Goal: Information Seeking & Learning: Find contact information

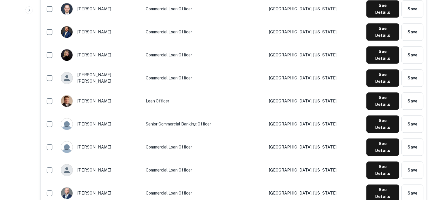
scroll to position [432, 0]
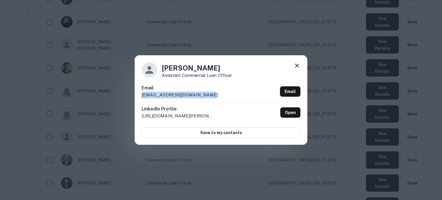
drag, startPoint x: 178, startPoint y: 96, endPoint x: 213, endPoint y: 96, distance: 35.1
click at [213, 96] on div "Lynda Moseman Assistant Commercial Loan Officer Email lmoseman@bankofmissouri.c…" at bounding box center [221, 99] width 173 height 89
copy p "lmoseman@bankofmissouri.com"
click at [299, 65] on icon at bounding box center [297, 65] width 7 height 7
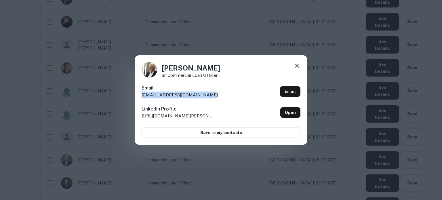
drag, startPoint x: 141, startPoint y: 96, endPoint x: 207, endPoint y: 96, distance: 66.8
click at [207, 96] on div "Mike Schatz Sr. Commercial Loan Officer Email mschatz@bankofbolivarmo.com Email…" at bounding box center [221, 99] width 173 height 89
copy p "mschatz@bankofbolivarmo.com"
click at [297, 66] on icon at bounding box center [297, 66] width 4 height 4
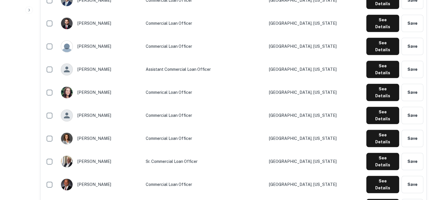
scroll to position [605, 0]
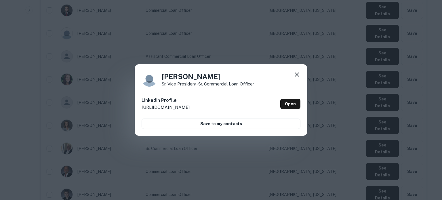
click at [299, 74] on icon at bounding box center [297, 74] width 7 height 7
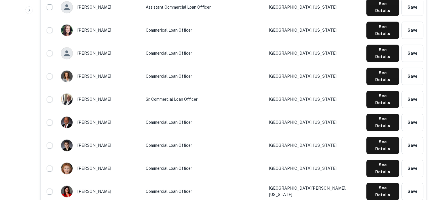
scroll to position [662, 0]
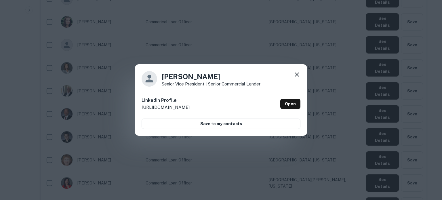
click at [297, 75] on icon at bounding box center [297, 75] width 4 height 4
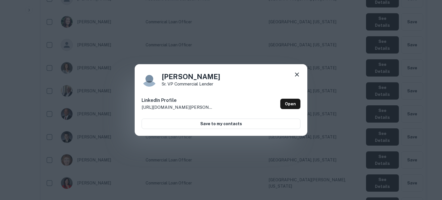
click at [295, 72] on icon at bounding box center [297, 74] width 7 height 7
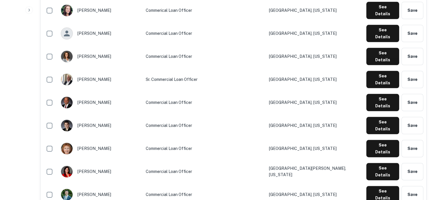
scroll to position [691, 0]
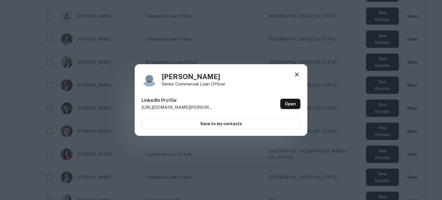
click at [299, 78] on icon at bounding box center [297, 74] width 7 height 7
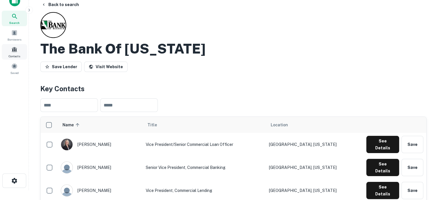
scroll to position [0, 0]
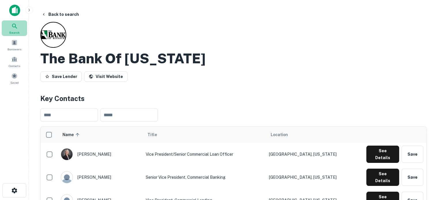
click at [18, 35] on div "Search" at bounding box center [14, 28] width 25 height 16
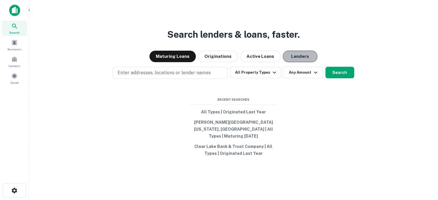
click at [308, 62] on button "Lenders" at bounding box center [300, 57] width 35 height 12
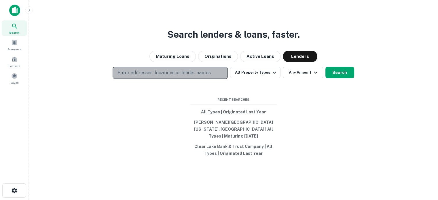
click at [145, 75] on p "Enter addresses, locations or lender names" at bounding box center [164, 72] width 93 height 7
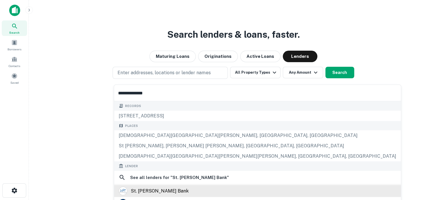
type input "**********"
click at [149, 191] on div "st. johns bank" at bounding box center [160, 191] width 58 height 9
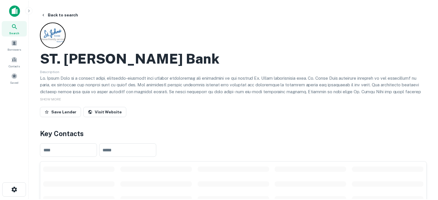
scroll to position [115, 0]
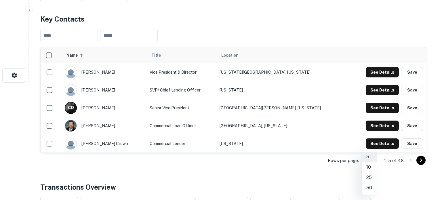
click at [370, 188] on li "50" at bounding box center [369, 188] width 15 height 10
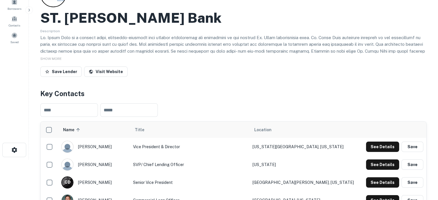
scroll to position [0, 0]
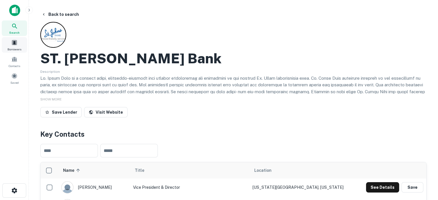
click at [15, 30] on span "Search" at bounding box center [14, 32] width 10 height 5
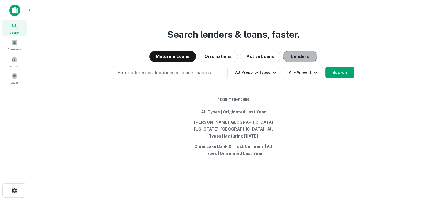
click at [288, 62] on button "Lenders" at bounding box center [300, 57] width 35 height 12
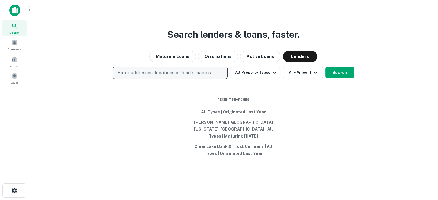
click at [214, 74] on button "Enter addresses, locations or lender names" at bounding box center [170, 73] width 115 height 12
type input "*"
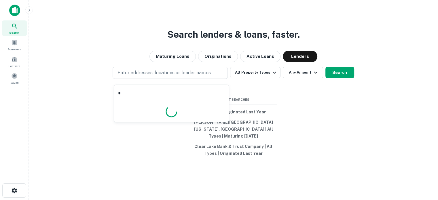
drag, startPoint x: 131, startPoint y: 92, endPoint x: 103, endPoint y: 91, distance: 28.2
click at [103, 91] on body "Search Borrowers Contacts Saved Search lenders & loans, faster. Maturing Loans …" at bounding box center [219, 100] width 438 height 200
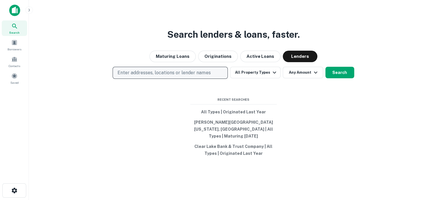
click at [175, 73] on p "Enter addresses, locations or lender names" at bounding box center [164, 72] width 93 height 7
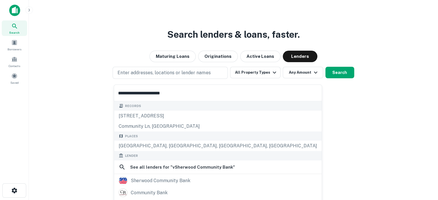
click at [121, 94] on input "**********" at bounding box center [218, 93] width 208 height 16
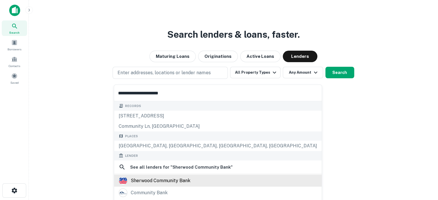
type input "**********"
click at [168, 181] on div "sherwood community bank" at bounding box center [161, 180] width 60 height 9
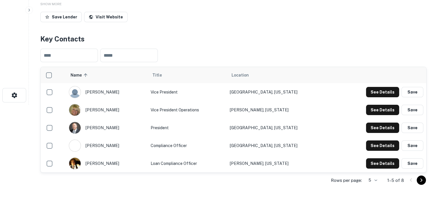
scroll to position [115, 0]
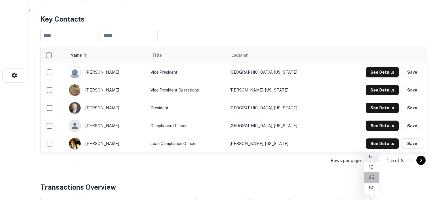
click at [372, 179] on li "25" at bounding box center [372, 178] width 15 height 10
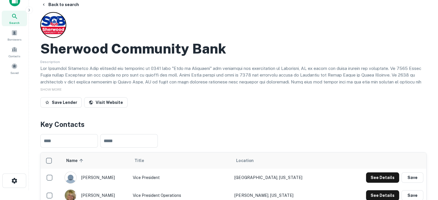
scroll to position [0, 0]
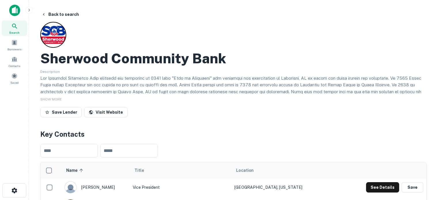
click at [18, 29] on div "Search" at bounding box center [14, 28] width 25 height 16
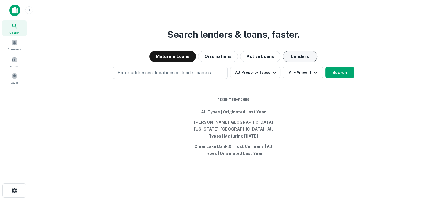
click at [301, 57] on button "Lenders" at bounding box center [300, 57] width 35 height 12
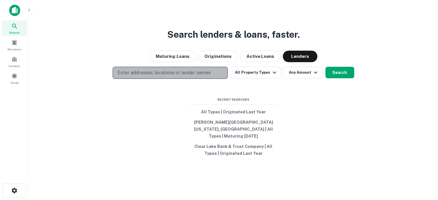
click at [210, 76] on p "Enter addresses, locations or lender names" at bounding box center [164, 72] width 93 height 7
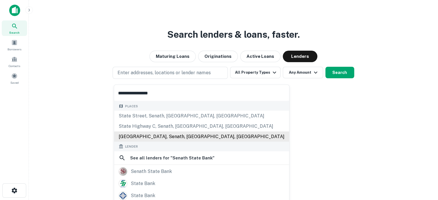
scroll to position [58, 0]
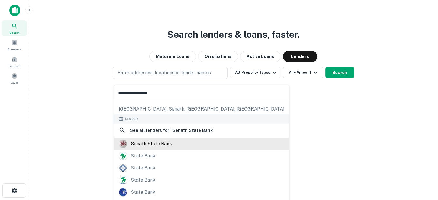
type input "**********"
click at [173, 146] on div "senath state bank" at bounding box center [202, 143] width 166 height 9
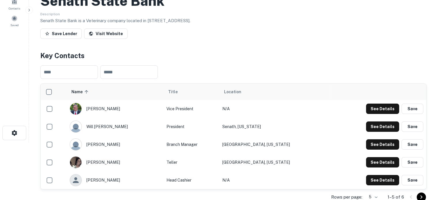
scroll to position [115, 0]
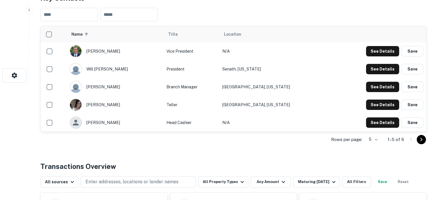
click at [380, 143] on div "Rows per page: 5 * 1–5 of 6" at bounding box center [233, 140] width 386 height 16
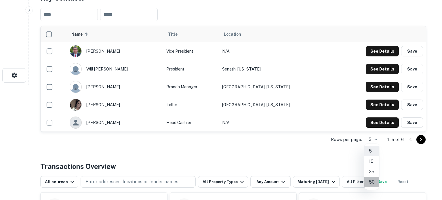
click at [372, 183] on li "50" at bounding box center [372, 182] width 15 height 10
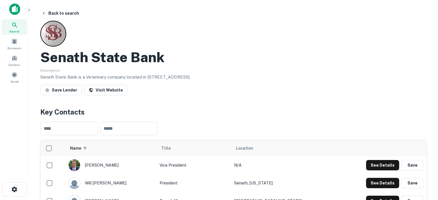
scroll to position [0, 0]
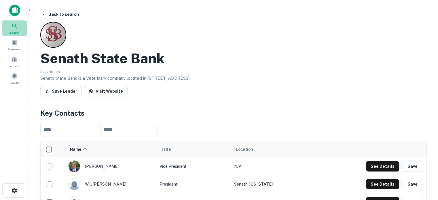
click at [15, 28] on icon at bounding box center [14, 26] width 7 height 7
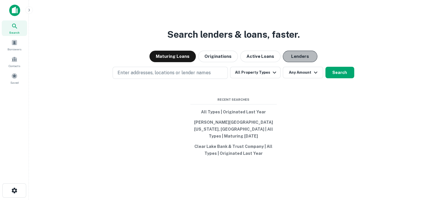
click at [283, 62] on button "Lenders" at bounding box center [300, 57] width 35 height 12
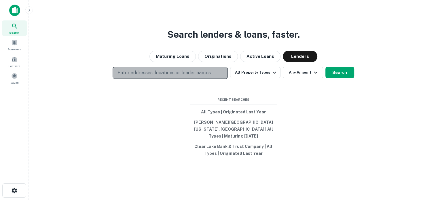
click at [170, 74] on p "Enter addresses, locations or lender names" at bounding box center [164, 72] width 93 height 7
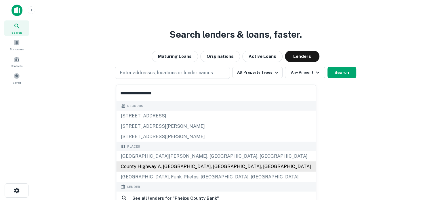
scroll to position [29, 0]
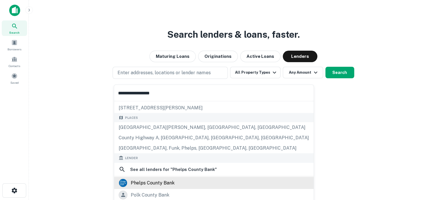
type input "**********"
click at [154, 179] on div "phelps county bank" at bounding box center [153, 183] width 44 height 9
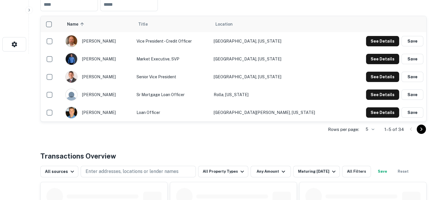
scroll to position [115, 0]
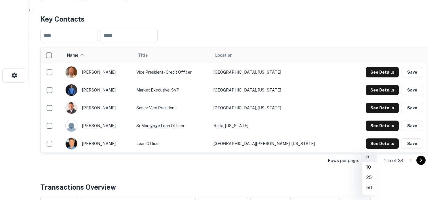
click at [370, 188] on li "50" at bounding box center [369, 188] width 15 height 10
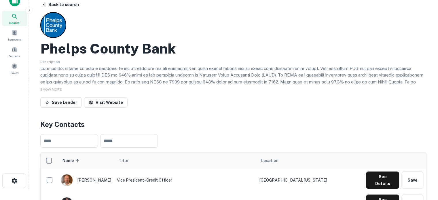
scroll to position [0, 0]
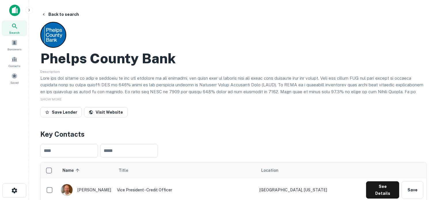
click at [10, 30] on span "Search" at bounding box center [14, 32] width 10 height 5
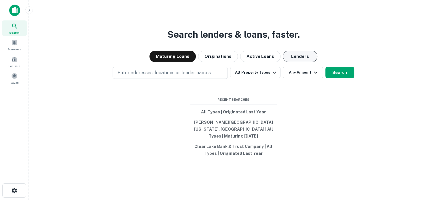
click at [298, 61] on button "Lenders" at bounding box center [300, 57] width 35 height 12
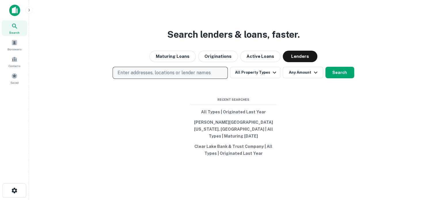
click at [195, 73] on p "Enter addresses, locations or lender names" at bounding box center [164, 72] width 93 height 7
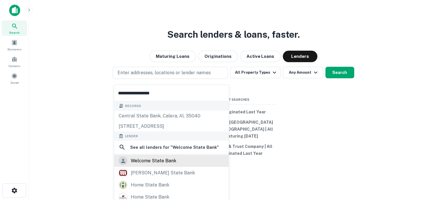
type input "**********"
click at [162, 158] on div "welcome state bank" at bounding box center [154, 161] width 46 height 9
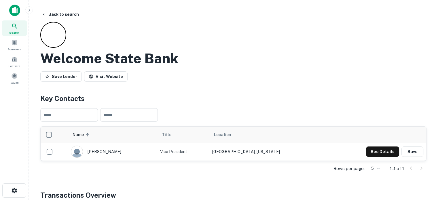
click at [16, 24] on icon at bounding box center [14, 26] width 7 height 7
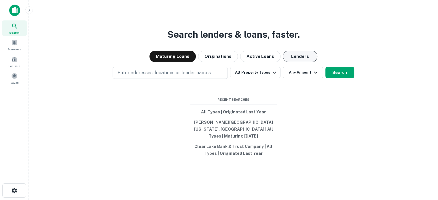
click at [292, 58] on button "Lenders" at bounding box center [300, 57] width 35 height 12
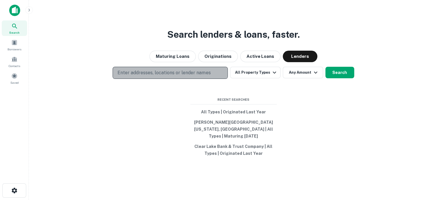
click at [206, 75] on p "Enter addresses, locations or lender names" at bounding box center [164, 72] width 93 height 7
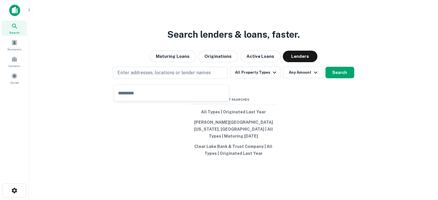
click at [163, 89] on input "text" at bounding box center [171, 93] width 115 height 16
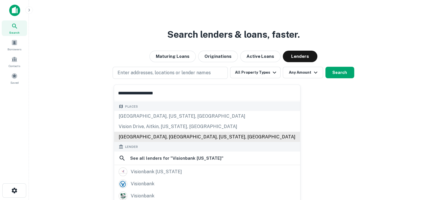
scroll to position [58, 0]
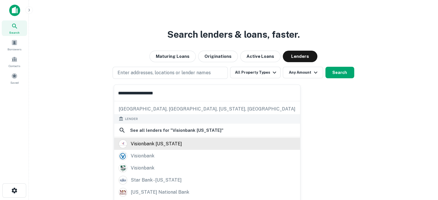
type input "**********"
click at [163, 146] on div "visionbank minnesota" at bounding box center [156, 143] width 51 height 9
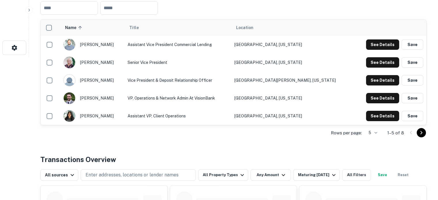
scroll to position [144, 0]
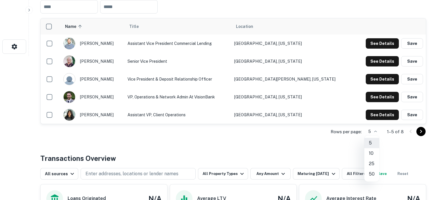
click at [371, 154] on li "10" at bounding box center [372, 153] width 15 height 10
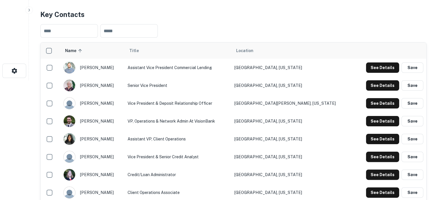
scroll to position [86, 0]
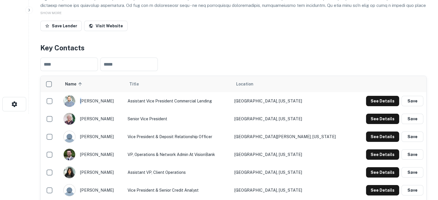
drag, startPoint x: 84, startPoint y: 102, endPoint x: 113, endPoint y: 102, distance: 28.8
click at [113, 102] on div "deryk everett" at bounding box center [92, 101] width 58 height 12
click at [82, 103] on div "deryk everett" at bounding box center [92, 101] width 58 height 12
drag, startPoint x: 82, startPoint y: 102, endPoint x: 109, endPoint y: 102, distance: 26.5
click at [109, 102] on div "deryk everett" at bounding box center [92, 101] width 58 height 12
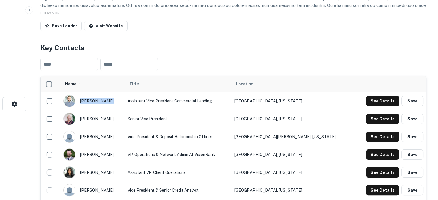
drag, startPoint x: 84, startPoint y: 101, endPoint x: 107, endPoint y: 102, distance: 23.9
click at [107, 102] on div "deryk everett" at bounding box center [92, 101] width 58 height 12
copy div "deryk everett"
drag, startPoint x: 142, startPoint y: 103, endPoint x: 235, endPoint y: 100, distance: 93.1
click at [232, 100] on td "Assistant Vice President Commercial Lending" at bounding box center [178, 101] width 107 height 18
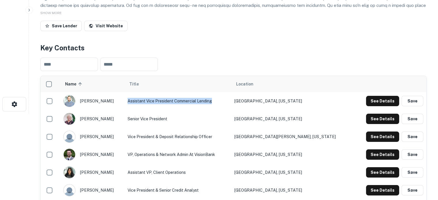
copy td "Assistant Vice President Commercial Lending"
drag, startPoint x: 264, startPoint y: 101, endPoint x: 320, endPoint y: 102, distance: 56.2
click at [320, 102] on td "Minneapolis, Minnesota" at bounding box center [293, 101] width 123 height 18
copy td "Minneapolis, Minnesota"
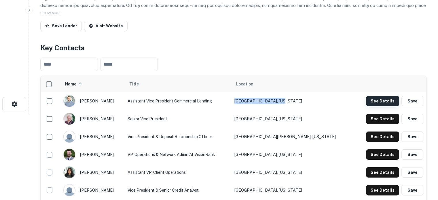
click at [380, 105] on button "See Details" at bounding box center [382, 101] width 33 height 10
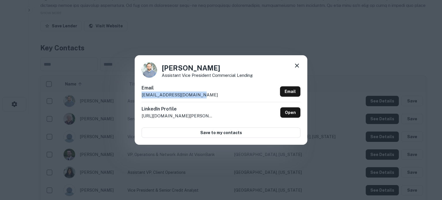
drag, startPoint x: 142, startPoint y: 94, endPoint x: 201, endPoint y: 93, distance: 58.8
click at [201, 93] on div "Email deryk@bankwithvision.com Email" at bounding box center [221, 93] width 159 height 17
copy p "deryk@bankwithvision.com"
click at [300, 64] on icon at bounding box center [297, 65] width 7 height 7
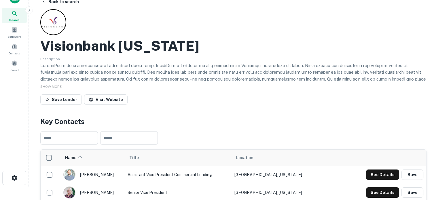
scroll to position [0, 0]
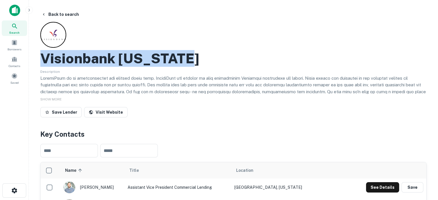
drag, startPoint x: 39, startPoint y: 55, endPoint x: 184, endPoint y: 58, distance: 144.9
copy h2 "Visionbank Minnesota"
click at [20, 31] on div "Search" at bounding box center [14, 28] width 25 height 16
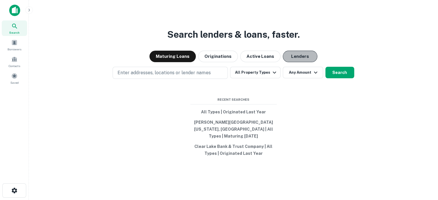
click at [301, 60] on button "Lenders" at bounding box center [300, 57] width 35 height 12
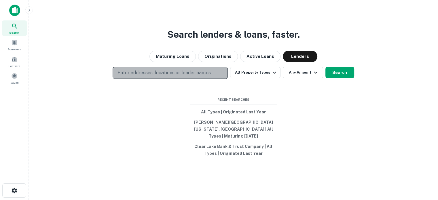
click at [195, 76] on p "Enter addresses, locations or lender names" at bounding box center [164, 72] width 93 height 7
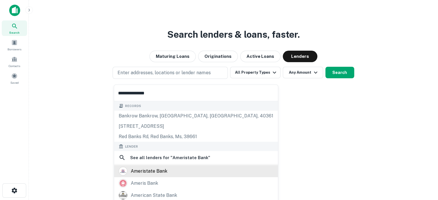
type input "**********"
click at [171, 169] on div "ameristate bank" at bounding box center [196, 171] width 155 height 9
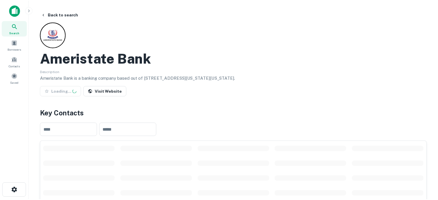
scroll to position [86, 0]
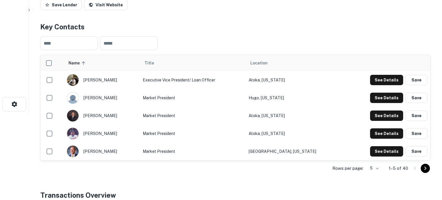
click at [368, 114] on body "Search Borrowers Contacts Saved Back to search Ameristate Bank Description Amer…" at bounding box center [221, 14] width 442 height 200
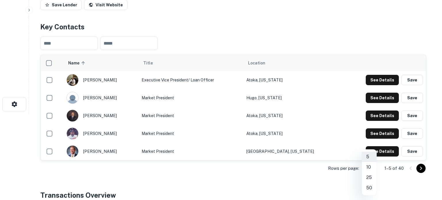
click at [369, 189] on li "50" at bounding box center [369, 188] width 15 height 10
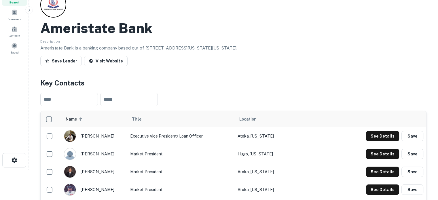
scroll to position [0, 0]
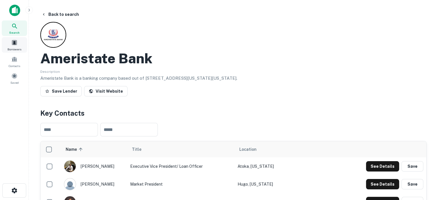
click at [18, 30] on span "Search" at bounding box center [14, 32] width 10 height 5
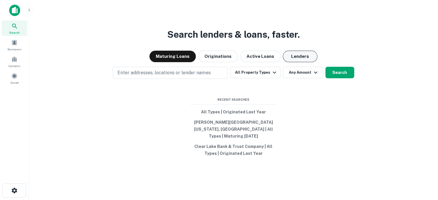
click at [283, 56] on button "Lenders" at bounding box center [300, 57] width 35 height 12
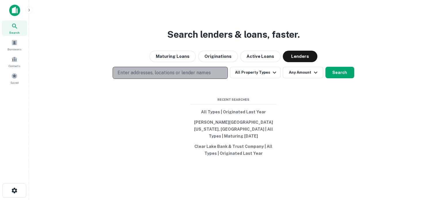
click at [177, 76] on p "Enter addresses, locations or lender names" at bounding box center [164, 72] width 93 height 7
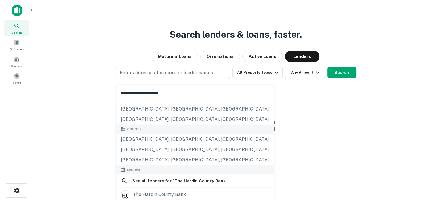
scroll to position [115, 0]
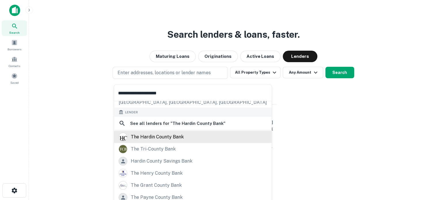
type input "**********"
click at [163, 137] on div "the hardin county bank" at bounding box center [157, 137] width 53 height 9
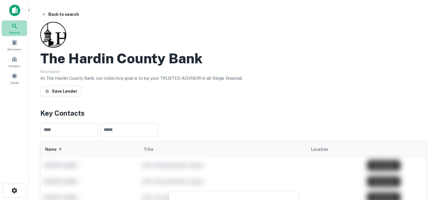
click at [15, 27] on icon at bounding box center [14, 26] width 7 height 7
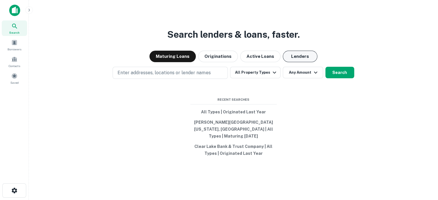
click at [298, 62] on button "Lenders" at bounding box center [300, 57] width 35 height 12
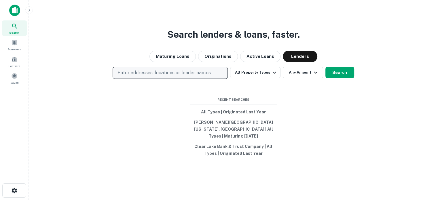
click at [164, 76] on p "Enter addresses, locations or lender names" at bounding box center [164, 72] width 93 height 7
type input "*"
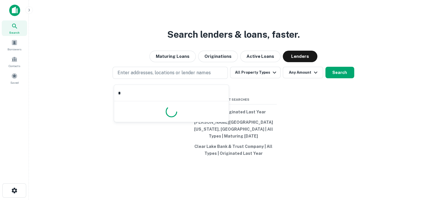
drag, startPoint x: 140, startPoint y: 89, endPoint x: 90, endPoint y: 82, distance: 50.7
click at [90, 82] on body "Search Borrowers Contacts Saved Search lenders & loans, faster. Maturing Loans …" at bounding box center [219, 100] width 438 height 200
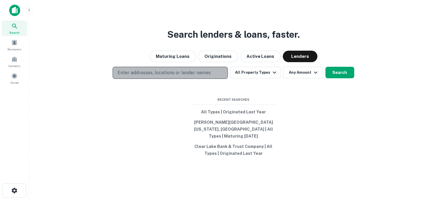
click at [182, 76] on p "Enter addresses, locations or lender names" at bounding box center [164, 72] width 93 height 7
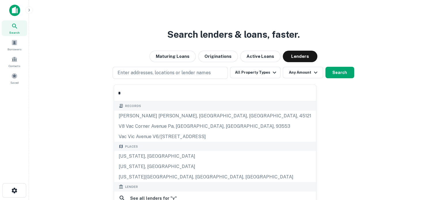
drag, startPoint x: 130, startPoint y: 93, endPoint x: 105, endPoint y: 89, distance: 25.4
click at [105, 89] on body "Search Borrowers Contacts Saved Search lenders & loans, faster. Maturing Loans …" at bounding box center [219, 100] width 438 height 200
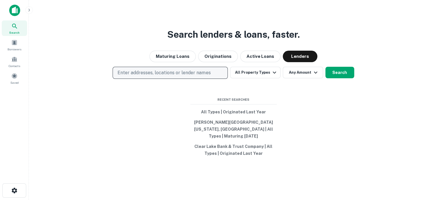
click at [136, 76] on p "Enter addresses, locations or lender names" at bounding box center [164, 72] width 93 height 7
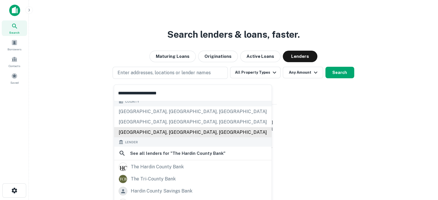
scroll to position [115, 0]
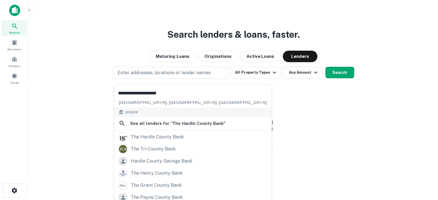
drag, startPoint x: 177, startPoint y: 93, endPoint x: 118, endPoint y: 83, distance: 59.4
click at [118, 83] on div "**********" at bounding box center [193, 163] width 158 height 163
paste input "text"
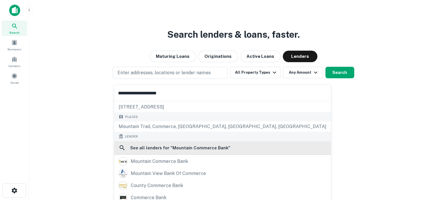
scroll to position [29, 0]
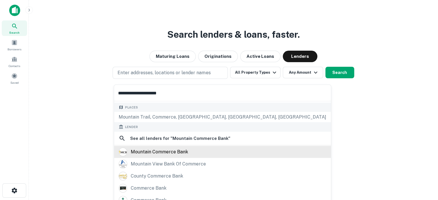
type input "**********"
click at [160, 153] on div "mountain commerce bank" at bounding box center [159, 151] width 57 height 9
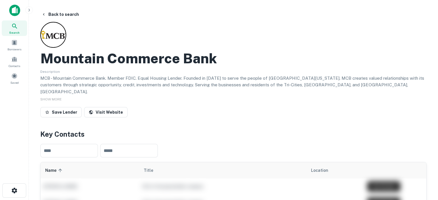
click at [10, 24] on div "Search" at bounding box center [14, 28] width 25 height 16
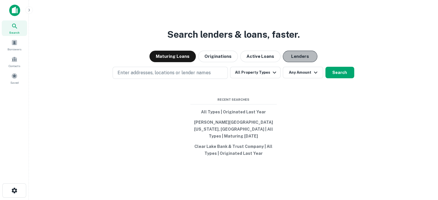
click at [310, 62] on button "Lenders" at bounding box center [300, 57] width 35 height 12
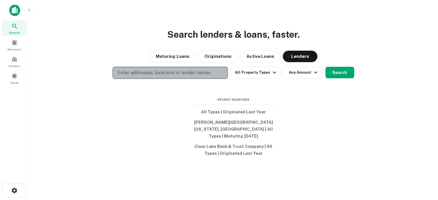
click at [184, 76] on p "Enter addresses, locations or lender names" at bounding box center [164, 72] width 93 height 7
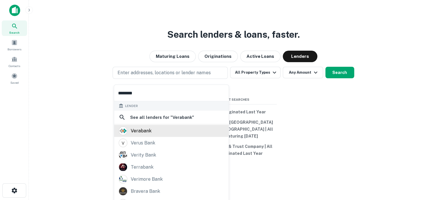
type input "********"
click at [166, 132] on div "verabank" at bounding box center [171, 130] width 105 height 9
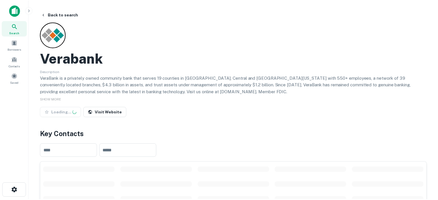
scroll to position [86, 0]
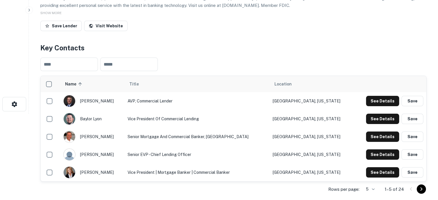
click at [372, 114] on body "Search Borrowers Contacts Saved Back to search Verabank Description VeraBank is…" at bounding box center [219, 14] width 438 height 200
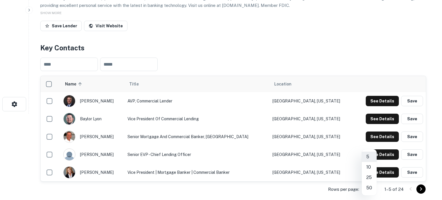
click at [369, 177] on li "25" at bounding box center [369, 178] width 15 height 10
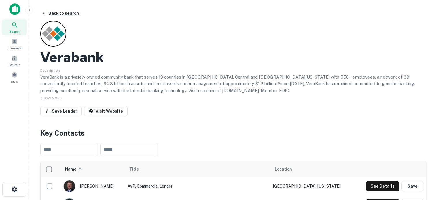
scroll to position [0, 0]
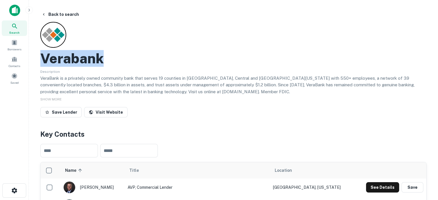
drag, startPoint x: 43, startPoint y: 60, endPoint x: 113, endPoint y: 61, distance: 70.6
click at [113, 61] on div "Verabank" at bounding box center [233, 58] width 386 height 17
copy h2 "Verabank"
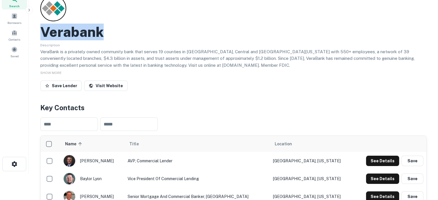
scroll to position [58, 0]
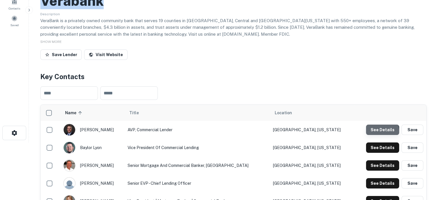
click at [372, 132] on button "See Details" at bounding box center [382, 130] width 33 height 10
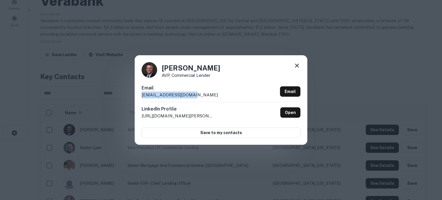
drag, startPoint x: 142, startPoint y: 96, endPoint x: 204, endPoint y: 99, distance: 62.6
click at [204, 99] on div "Email aattaway@verabank.com Email" at bounding box center [221, 93] width 159 height 17
copy p "aattaway@verabank.com"
click at [296, 67] on icon at bounding box center [297, 65] width 7 height 7
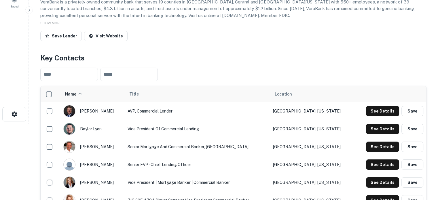
scroll to position [86, 0]
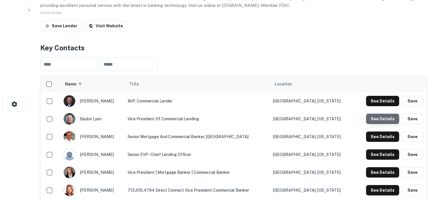
click at [385, 121] on button "See Details" at bounding box center [382, 119] width 33 height 10
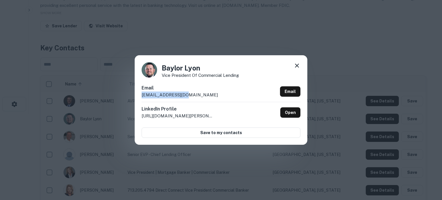
drag, startPoint x: 138, startPoint y: 95, endPoint x: 196, endPoint y: 97, distance: 57.6
click at [196, 97] on div "Baylor Lyon Vice President of commercial lending Email blyon@verabank.com Email…" at bounding box center [221, 99] width 173 height 89
copy p "blyon@verabank.com"
click at [297, 67] on icon at bounding box center [297, 66] width 4 height 4
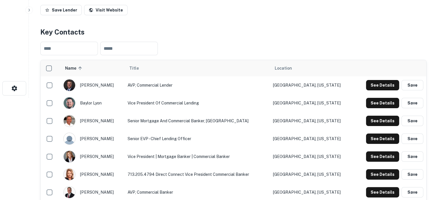
scroll to position [115, 0]
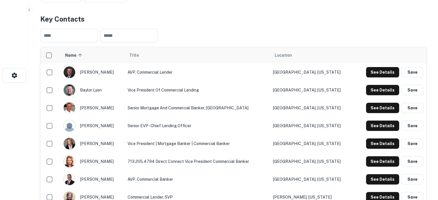
click at [366, 108] on div "See Details Save" at bounding box center [390, 108] width 66 height 10
click at [376, 109] on button "See Details" at bounding box center [382, 108] width 33 height 10
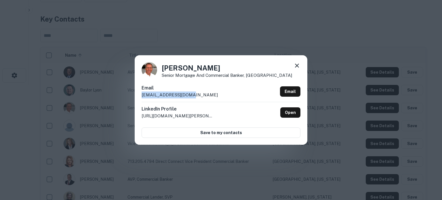
drag, startPoint x: 142, startPoint y: 98, endPoint x: 197, endPoint y: 100, distance: 55.6
click at [197, 100] on div "Email dsnyder@verabank.com Email" at bounding box center [221, 93] width 159 height 17
copy p "dsnyder@verabank.com"
click at [297, 66] on icon at bounding box center [297, 66] width 4 height 4
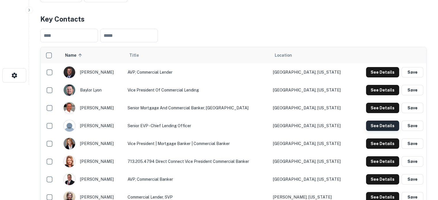
click at [373, 126] on button "See Details" at bounding box center [382, 126] width 33 height 10
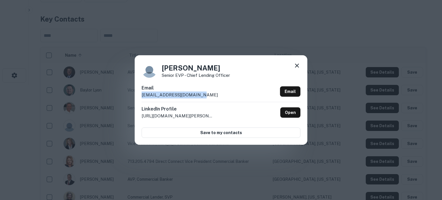
drag, startPoint x: 141, startPoint y: 96, endPoint x: 218, endPoint y: 98, distance: 76.6
click at [218, 98] on div "Joel Jackson Senior EVP - Chief Lending Officer Email joeljackson@verabank.com …" at bounding box center [221, 99] width 173 height 89
copy p "joeljackson@verabank.com"
click at [299, 66] on icon at bounding box center [297, 65] width 7 height 7
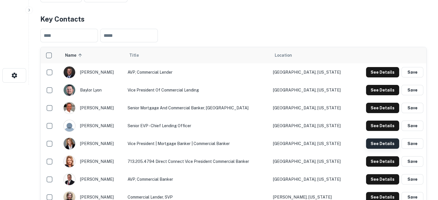
click at [389, 143] on button "See Details" at bounding box center [382, 144] width 33 height 10
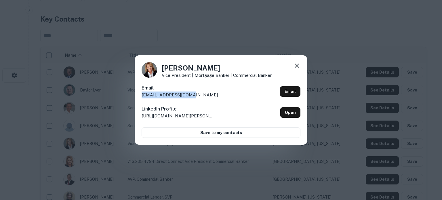
drag, startPoint x: 142, startPoint y: 96, endPoint x: 201, endPoint y: 98, distance: 59.4
click at [201, 98] on div "Email kgraham@verabank.com Email" at bounding box center [221, 93] width 159 height 17
copy p "kgraham@verabank.com"
click at [298, 67] on icon at bounding box center [297, 66] width 4 height 4
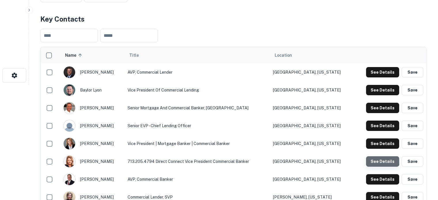
click at [381, 160] on button "See Details" at bounding box center [382, 161] width 33 height 10
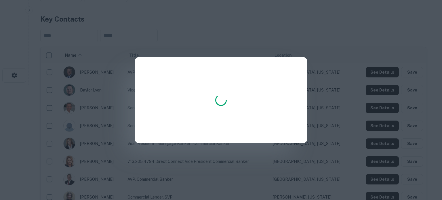
click at [173, 96] on div at bounding box center [221, 100] width 173 height 86
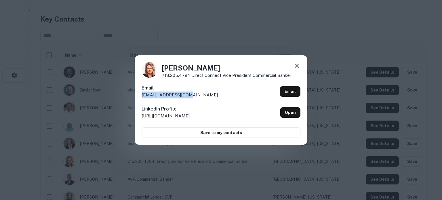
drag, startPoint x: 142, startPoint y: 95, endPoint x: 189, endPoint y: 94, distance: 47.2
click at [189, 94] on div "Email kdugey@verabank.com Email" at bounding box center [221, 93] width 159 height 17
copy p "kdugey@verabank.com"
click at [297, 64] on icon at bounding box center [297, 65] width 7 height 7
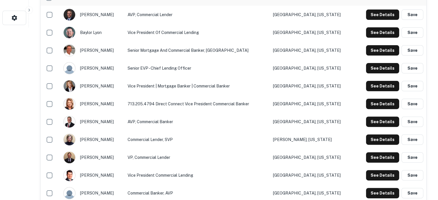
scroll to position [202, 0]
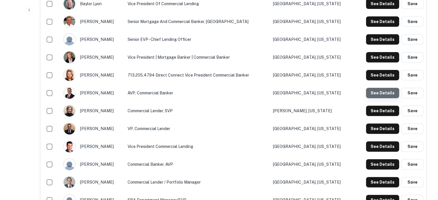
click at [382, 95] on button "See Details" at bounding box center [382, 93] width 33 height 10
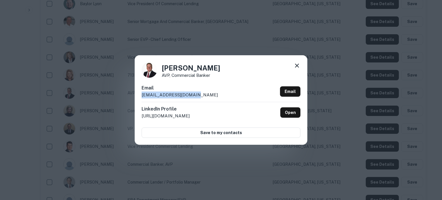
drag, startPoint x: 196, startPoint y: 96, endPoint x: 141, endPoint y: 99, distance: 55.4
click at [141, 99] on div "Kyler Crenshaw AVP, Commercial Banker Email kcrenshaw@verabank.com Email Linked…" at bounding box center [221, 99] width 173 height 89
copy p "kcrenshaw@verabank.com"
click at [298, 64] on icon at bounding box center [297, 65] width 7 height 7
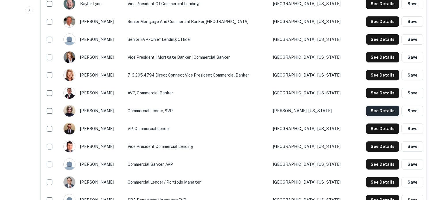
click at [383, 114] on button "See Details" at bounding box center [382, 111] width 33 height 10
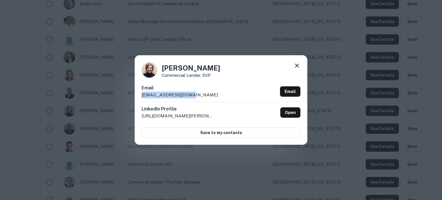
drag, startPoint x: 196, startPoint y: 97, endPoint x: 141, endPoint y: 98, distance: 55.6
click at [141, 98] on div "Michelle Murray Commercial Lender, SVP Email mmurray@verabank.com Email LinkedI…" at bounding box center [221, 99] width 173 height 89
copy p "mmurray@verabank.com"
click at [297, 65] on icon at bounding box center [297, 66] width 4 height 4
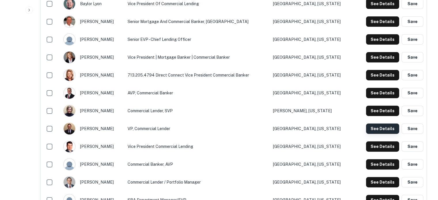
click at [381, 131] on button "See Details" at bounding box center [382, 129] width 33 height 10
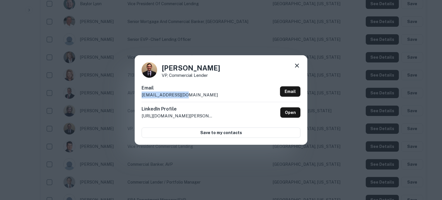
drag, startPoint x: 142, startPoint y: 97, endPoint x: 196, endPoint y: 98, distance: 54.2
click at [196, 98] on div "Email nholt@verabank.com Email" at bounding box center [221, 93] width 159 height 17
copy p "nholt@verabank.com"
click at [297, 67] on icon at bounding box center [297, 65] width 7 height 7
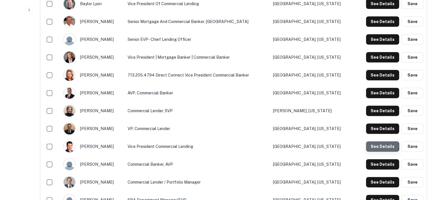
click at [378, 147] on button "See Details" at bounding box center [382, 146] width 33 height 10
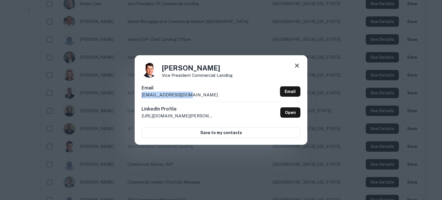
drag, startPoint x: 142, startPoint y: 97, endPoint x: 187, endPoint y: 96, distance: 45.2
click at [187, 96] on div "Email rellis@verabank.com Email" at bounding box center [221, 93] width 159 height 17
click at [298, 67] on icon at bounding box center [297, 66] width 4 height 4
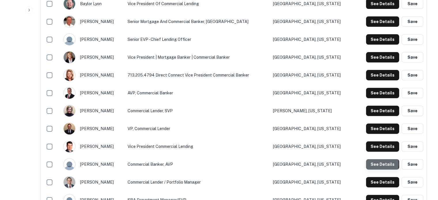
click at [374, 164] on button "See Details" at bounding box center [382, 164] width 33 height 10
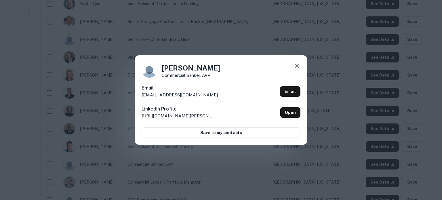
click at [183, 98] on p "zzientek@verabank.com" at bounding box center [180, 95] width 76 height 7
drag, startPoint x: 139, startPoint y: 96, endPoint x: 201, endPoint y: 96, distance: 61.3
click at [201, 96] on div "Zeth Zientek Commercial Banker, AVP Email zzientek@verabank.com Email LinkedIn …" at bounding box center [221, 99] width 173 height 89
click at [296, 66] on icon at bounding box center [297, 65] width 7 height 7
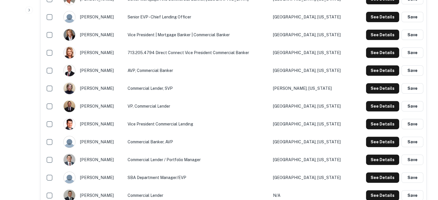
scroll to position [230, 0]
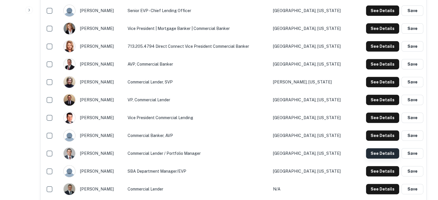
click at [384, 153] on button "See Details" at bounding box center [382, 153] width 33 height 10
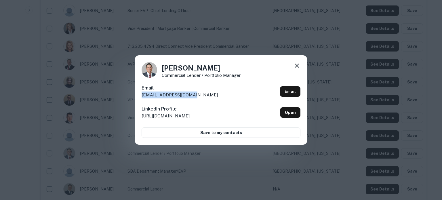
drag, startPoint x: 141, startPoint y: 95, endPoint x: 190, endPoint y: 96, distance: 49.3
click at [190, 96] on div "Bo Bruyere Commercial Lender / Portfolio Manager Email bbruyere@verabank.com Em…" at bounding box center [221, 99] width 173 height 89
click at [296, 66] on icon at bounding box center [297, 66] width 4 height 4
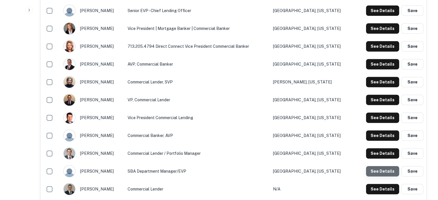
click at [391, 170] on button "See Details" at bounding box center [382, 171] width 33 height 10
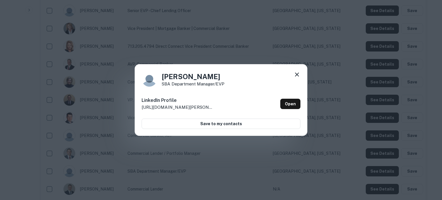
click at [295, 75] on icon at bounding box center [297, 74] width 7 height 7
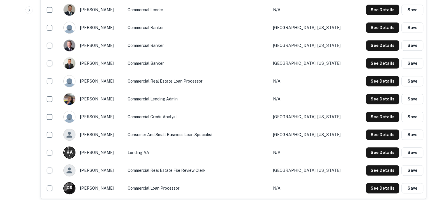
scroll to position [461, 0]
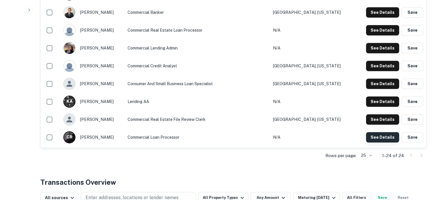
click at [387, 142] on button "See Details" at bounding box center [382, 137] width 33 height 10
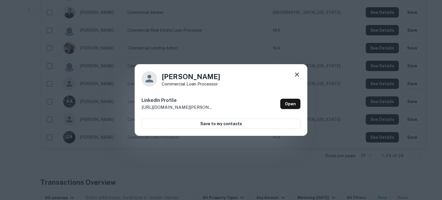
click at [296, 75] on icon at bounding box center [297, 75] width 4 height 4
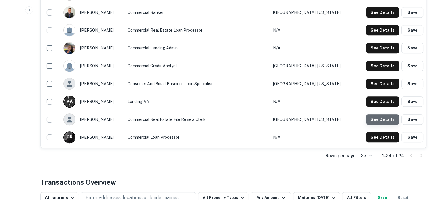
click at [381, 121] on button "See Details" at bounding box center [382, 119] width 33 height 10
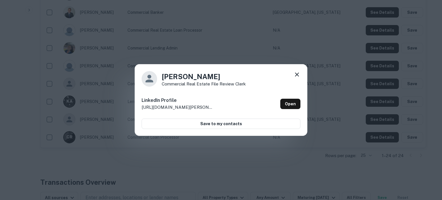
click at [298, 77] on icon at bounding box center [297, 74] width 7 height 7
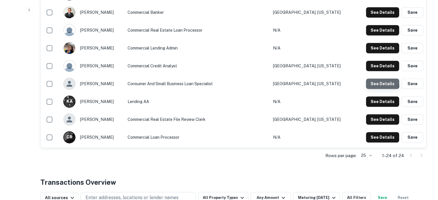
click at [376, 82] on button "See Details" at bounding box center [382, 84] width 33 height 10
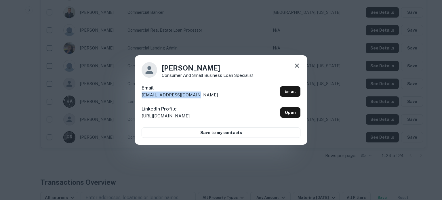
drag, startPoint x: 202, startPoint y: 94, endPoint x: 141, endPoint y: 99, distance: 61.5
click at [141, 99] on div "Oscar Martinez Consumer and Small Business Loan Specialist Email omartinez@vera…" at bounding box center [221, 99] width 173 height 89
click at [297, 67] on icon at bounding box center [297, 66] width 4 height 4
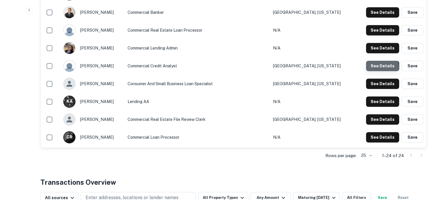
click at [375, 68] on button "See Details" at bounding box center [382, 66] width 33 height 10
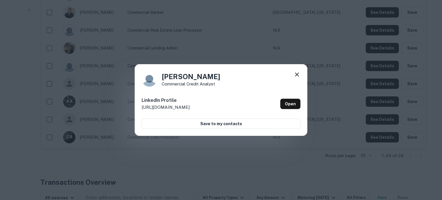
click at [297, 74] on icon at bounding box center [297, 74] width 7 height 7
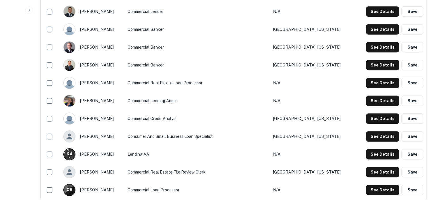
scroll to position [403, 0]
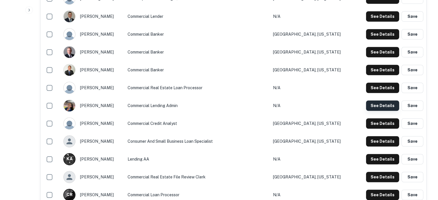
click at [383, 108] on button "See Details" at bounding box center [382, 106] width 33 height 10
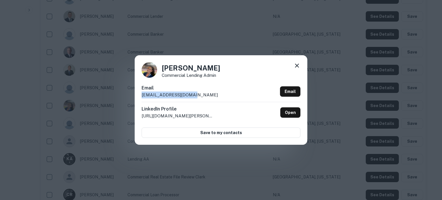
drag, startPoint x: 208, startPoint y: 95, endPoint x: 143, endPoint y: 98, distance: 64.9
click at [143, 98] on div "Email mmerrill@verabank.com Email" at bounding box center [221, 93] width 159 height 17
click at [296, 67] on icon at bounding box center [297, 66] width 4 height 4
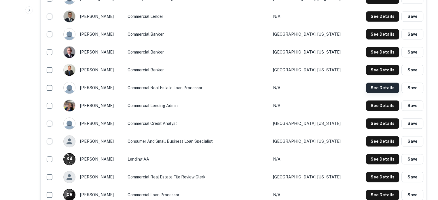
click at [378, 91] on button "See Details" at bounding box center [382, 88] width 33 height 10
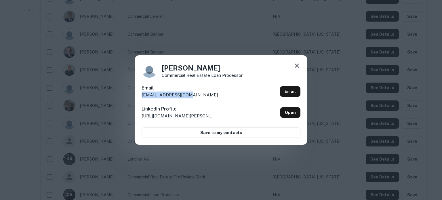
drag, startPoint x: 191, startPoint y: 97, endPoint x: 141, endPoint y: 99, distance: 49.6
click at [141, 99] on div "Kim Gowan Commercial Real Estate Loan Processor Email kgowan@verabank.com Email…" at bounding box center [221, 99] width 173 height 89
click at [297, 66] on icon at bounding box center [297, 66] width 4 height 4
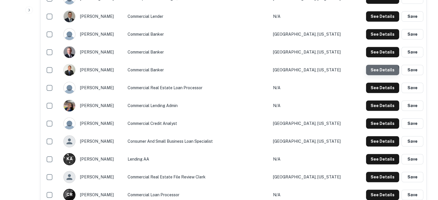
click at [374, 72] on button "See Details" at bounding box center [382, 70] width 33 height 10
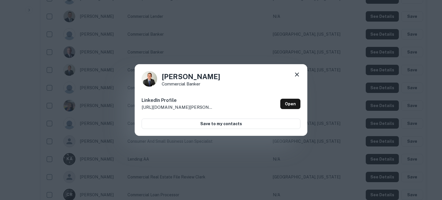
click at [297, 72] on icon at bounding box center [297, 74] width 7 height 7
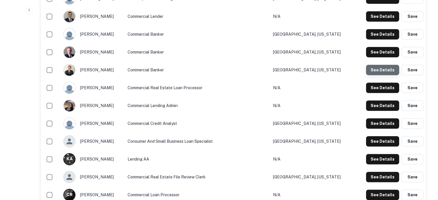
click at [387, 72] on button "See Details" at bounding box center [382, 70] width 33 height 10
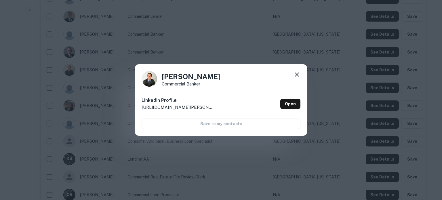
click at [298, 77] on icon at bounding box center [297, 74] width 7 height 7
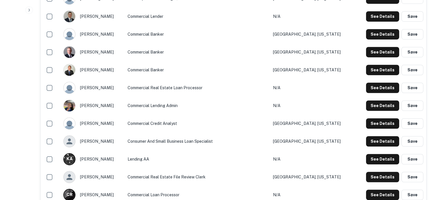
click at [332, 107] on td "N/A" at bounding box center [312, 106] width 84 height 18
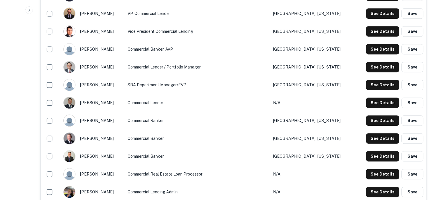
scroll to position [374, 0]
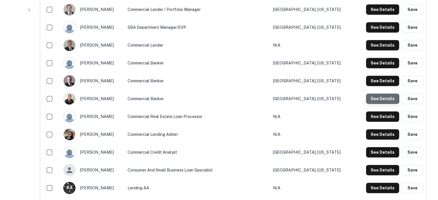
click at [372, 100] on button "See Details" at bounding box center [382, 99] width 33 height 10
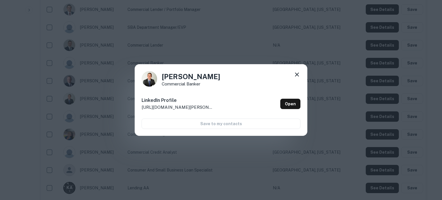
click at [297, 73] on icon at bounding box center [297, 74] width 7 height 7
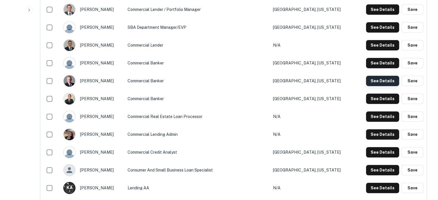
click at [378, 82] on button "See Details" at bounding box center [382, 81] width 33 height 10
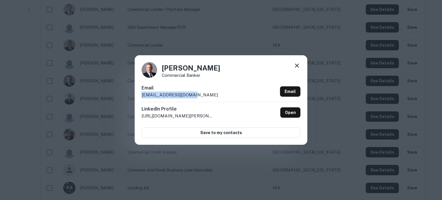
drag, startPoint x: 198, startPoint y: 94, endPoint x: 143, endPoint y: 96, distance: 55.6
click at [143, 96] on div "Email pmcguire@verabank.com Email" at bounding box center [221, 93] width 159 height 17
click at [299, 65] on icon at bounding box center [297, 65] width 7 height 7
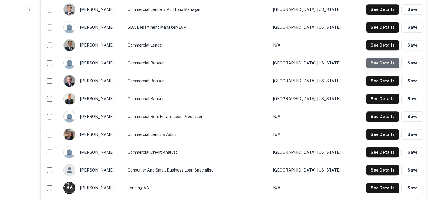
click at [377, 61] on button "See Details" at bounding box center [382, 63] width 33 height 10
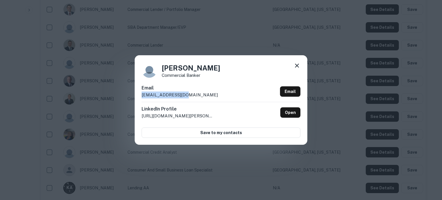
drag, startPoint x: 201, startPoint y: 95, endPoint x: 182, endPoint y: 112, distance: 25.7
click at [141, 96] on div "Jon Tate Commercial Banker Email jtate@verabank.com Email LinkedIn Profile http…" at bounding box center [221, 99] width 173 height 89
click at [298, 64] on icon at bounding box center [297, 65] width 7 height 7
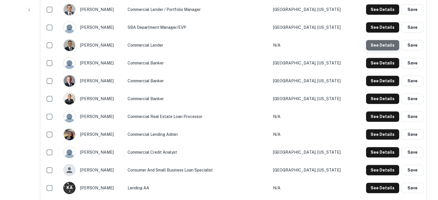
click at [382, 50] on button "See Details" at bounding box center [382, 45] width 33 height 10
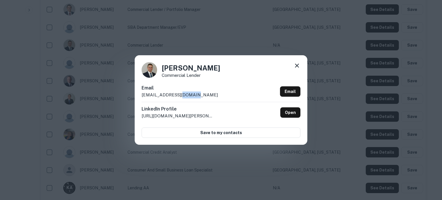
drag, startPoint x: 190, startPoint y: 95, endPoint x: 173, endPoint y: 95, distance: 16.7
click at [173, 95] on p "jbelliveau@verabank.com" at bounding box center [180, 95] width 76 height 7
click at [191, 98] on p "jbelliveau@verabank.com" at bounding box center [180, 95] width 76 height 7
drag, startPoint x: 200, startPoint y: 96, endPoint x: 139, endPoint y: 96, distance: 60.8
click at [139, 96] on div "James Belliveau Commercial Lender Email jbelliveau@verabank.com Email LinkedIn …" at bounding box center [221, 99] width 173 height 89
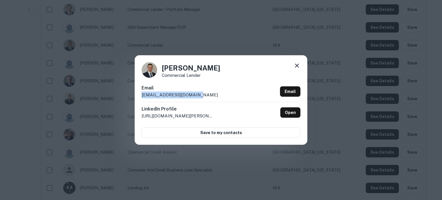
click at [299, 65] on icon at bounding box center [297, 65] width 7 height 7
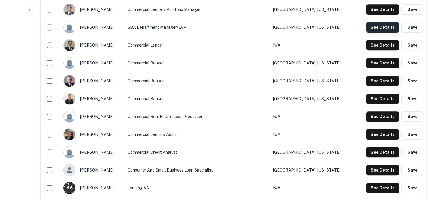
click at [379, 27] on button "See Details" at bounding box center [382, 27] width 33 height 10
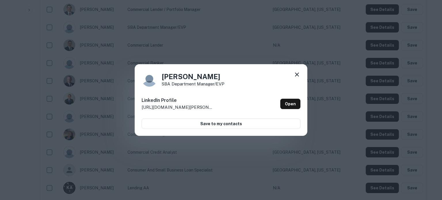
click at [295, 76] on icon at bounding box center [297, 75] width 4 height 4
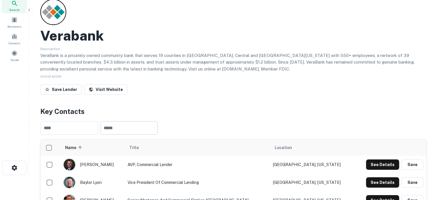
scroll to position [0, 0]
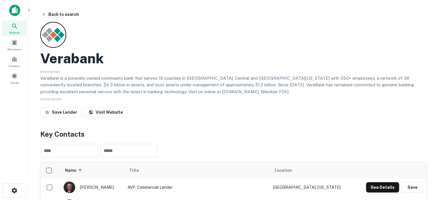
click at [24, 33] on div "Search" at bounding box center [14, 28] width 25 height 16
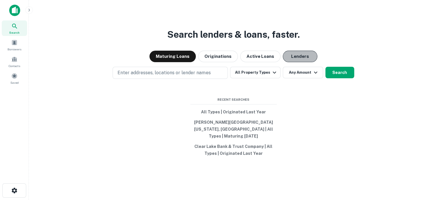
click at [293, 62] on button "Lenders" at bounding box center [300, 57] width 35 height 12
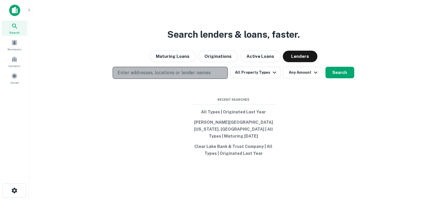
click at [181, 76] on p "Enter addresses, locations or lender names" at bounding box center [164, 72] width 93 height 7
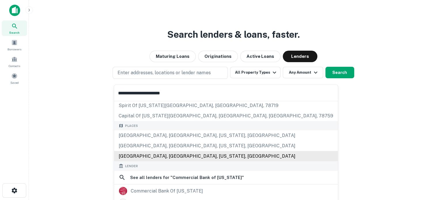
scroll to position [58, 0]
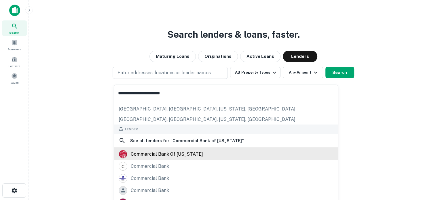
type input "**********"
click at [181, 155] on div "commercial bank of texas" at bounding box center [167, 154] width 72 height 9
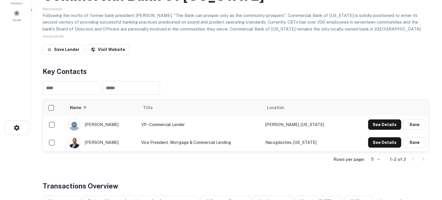
scroll to position [86, 0]
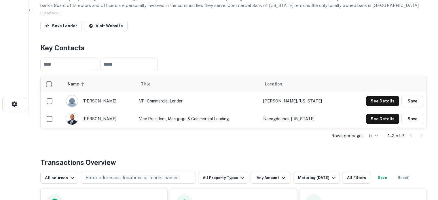
drag, startPoint x: 117, startPoint y: 102, endPoint x: 107, endPoint y: 103, distance: 10.1
click at [109, 102] on div "david engh" at bounding box center [99, 101] width 67 height 12
click at [107, 102] on div "david engh" at bounding box center [99, 101] width 67 height 12
drag, startPoint x: 87, startPoint y: 102, endPoint x: 104, endPoint y: 102, distance: 17.3
click at [104, 102] on div "david engh" at bounding box center [99, 101] width 67 height 12
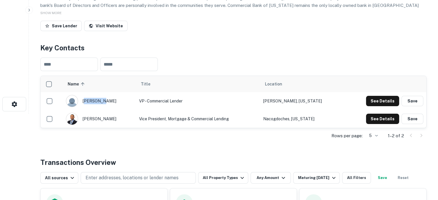
click at [101, 102] on div "david engh" at bounding box center [99, 101] width 67 height 12
drag, startPoint x: 86, startPoint y: 102, endPoint x: 105, endPoint y: 102, distance: 19.6
click at [105, 102] on div "david engh" at bounding box center [99, 101] width 67 height 12
copy div "david engh"
click at [139, 140] on div "Rows per page: 5 * 1–2 of 2" at bounding box center [233, 136] width 386 height 16
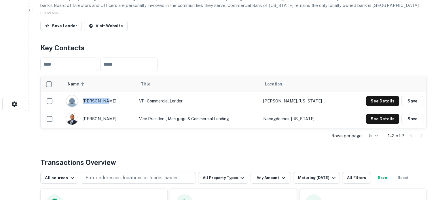
drag, startPoint x: 85, startPoint y: 102, endPoint x: 105, endPoint y: 102, distance: 19.9
click at [105, 102] on div "david engh" at bounding box center [99, 101] width 67 height 12
copy div "david engh"
drag, startPoint x: 133, startPoint y: 101, endPoint x: 187, endPoint y: 101, distance: 53.9
click at [187, 101] on td "VP - Commercial Lender" at bounding box center [198, 101] width 124 height 18
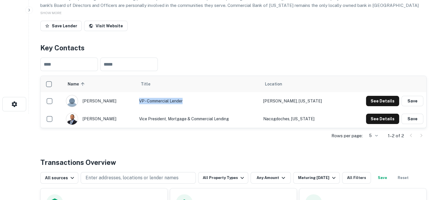
copy td "VP - Commercial Lender"
drag, startPoint x: 273, startPoint y: 104, endPoint x: 307, endPoint y: 104, distance: 33.7
click at [307, 104] on td "McKinney, Texas" at bounding box center [302, 101] width 84 height 18
copy td "McKinney, Texas"
drag, startPoint x: 85, startPoint y: 119, endPoint x: 108, endPoint y: 118, distance: 23.0
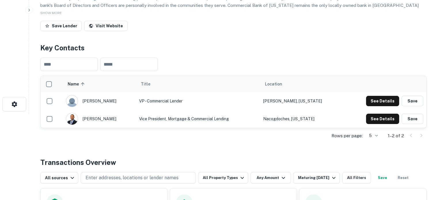
click at [108, 118] on div "javier rubio" at bounding box center [99, 119] width 67 height 12
click at [113, 120] on div "javier rubio" at bounding box center [99, 119] width 67 height 12
drag, startPoint x: 113, startPoint y: 118, endPoint x: 107, endPoint y: 118, distance: 5.8
click at [107, 118] on div "javier rubio" at bounding box center [99, 119] width 67 height 12
copy div "javier rubio"
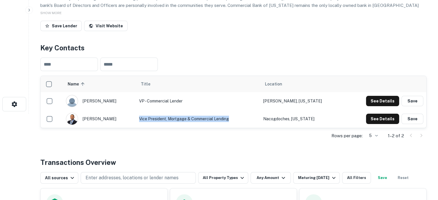
drag, startPoint x: 134, startPoint y: 120, endPoint x: 226, endPoint y: 122, distance: 91.3
click at [226, 122] on td "Vice President, Mortgage & Commercial Lending" at bounding box center [198, 119] width 124 height 18
copy td "Vice President, Mortgage & Commercial Lending"
drag, startPoint x: 367, startPoint y: 105, endPoint x: 371, endPoint y: 103, distance: 3.5
click at [368, 105] on div "See Details Save" at bounding box center [394, 101] width 57 height 10
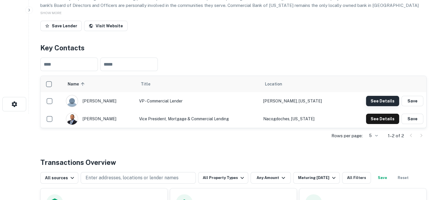
click at [371, 103] on button "See Details" at bounding box center [382, 101] width 33 height 10
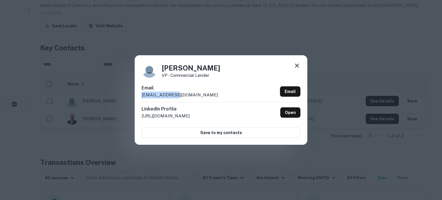
drag, startPoint x: 156, startPoint y: 97, endPoint x: 181, endPoint y: 96, distance: 25.1
click at [181, 96] on div "David Engh VP - Commercial Lender Email dengh@cbtx.com Email LinkedIn Profile h…" at bounding box center [221, 99] width 173 height 89
copy p "dengh@cbtx.com"
click at [206, 105] on div "LinkedIn Profile http://www.linkedin.com/in/davidengh Open" at bounding box center [221, 112] width 159 height 21
click at [296, 65] on icon at bounding box center [297, 66] width 4 height 4
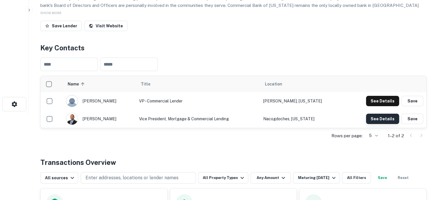
click at [367, 118] on button "See Details" at bounding box center [382, 119] width 33 height 10
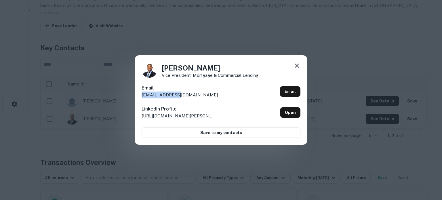
drag, startPoint x: 140, startPoint y: 97, endPoint x: 180, endPoint y: 97, distance: 40.6
click at [180, 97] on div "Javier Rubio Vice President, Mortgage & Commercial Lending Email jrubio@cbtx.co…" at bounding box center [221, 99] width 173 height 89
copy p "jrubio@cbtx.com"
click at [296, 66] on icon at bounding box center [297, 65] width 7 height 7
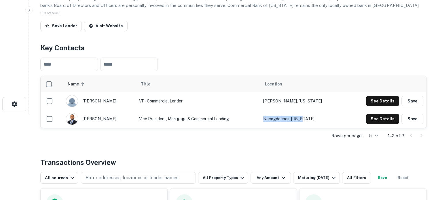
drag, startPoint x: 321, startPoint y: 115, endPoint x: 274, endPoint y: 136, distance: 51.4
click at [275, 116] on td "Nacogdoches, Texas" at bounding box center [302, 119] width 84 height 18
copy td "Nacogdoches, Texas"
click at [381, 119] on button "See Details" at bounding box center [382, 119] width 33 height 10
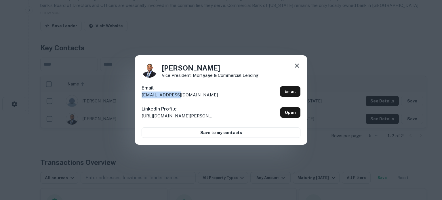
drag, startPoint x: 139, startPoint y: 96, endPoint x: 182, endPoint y: 96, distance: 43.8
click at [182, 96] on div "Javier Rubio Vice President, Mortgage & Commercial Lending Email jrubio@cbtx.co…" at bounding box center [221, 99] width 173 height 89
click at [297, 65] on icon at bounding box center [297, 66] width 4 height 4
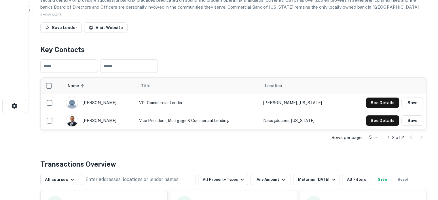
scroll to position [0, 0]
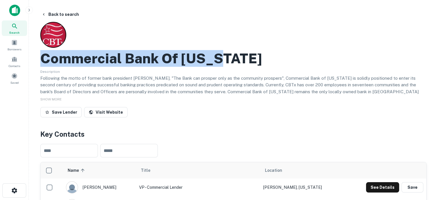
drag, startPoint x: 38, startPoint y: 60, endPoint x: 218, endPoint y: 65, distance: 179.5
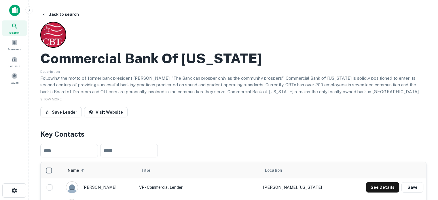
click at [220, 84] on p "Following the motto of former bank president Thomas W. Baker, "The Bank can pro…" at bounding box center [233, 88] width 386 height 27
click at [18, 26] on icon at bounding box center [14, 26] width 7 height 7
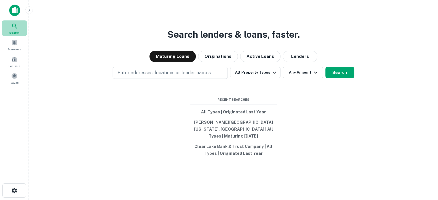
click at [21, 25] on div "Search" at bounding box center [14, 28] width 25 height 16
click at [306, 59] on button "Lenders" at bounding box center [300, 57] width 35 height 12
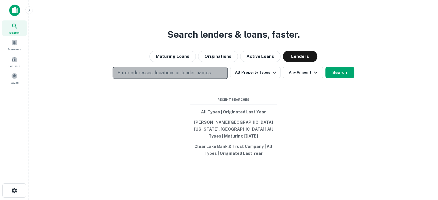
click at [164, 76] on p "Enter addresses, locations or lender names" at bounding box center [164, 72] width 93 height 7
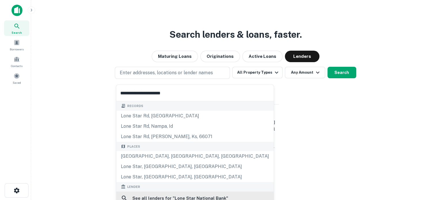
scroll to position [29, 0]
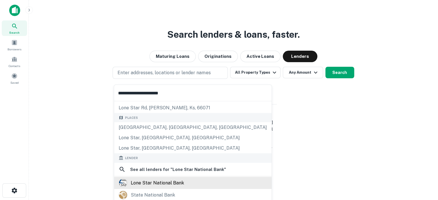
type input "**********"
click at [158, 180] on div "lone star national bank" at bounding box center [157, 183] width 53 height 9
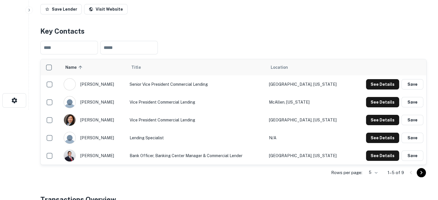
scroll to position [115, 0]
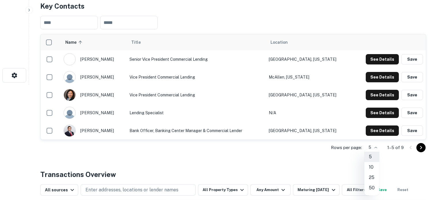
click at [370, 169] on li "10" at bounding box center [372, 167] width 15 height 10
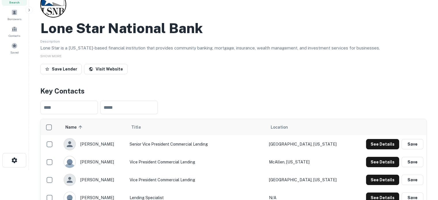
scroll to position [58, 0]
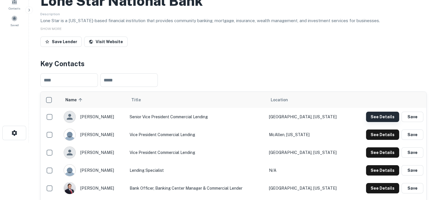
click at [380, 119] on button "See Details" at bounding box center [382, 117] width 33 height 10
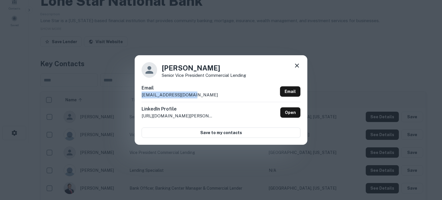
drag, startPoint x: 141, startPoint y: 96, endPoint x: 193, endPoint y: 96, distance: 52.7
click at [193, 96] on div "Alex Fuentes Senior Vice President Commercial Lending Email afuentes@lsbtexas.c…" at bounding box center [221, 99] width 173 height 89
copy p "afuentes@lsbtexas.com"
click at [296, 67] on icon at bounding box center [297, 66] width 4 height 4
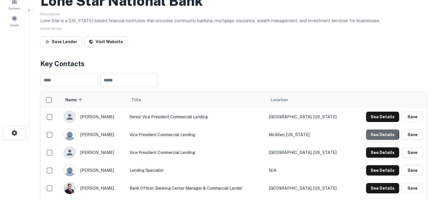
click at [371, 134] on button "See Details" at bounding box center [382, 135] width 33 height 10
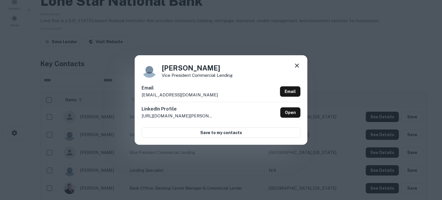
drag, startPoint x: 141, startPoint y: 97, endPoint x: 212, endPoint y: 100, distance: 71.8
click at [212, 100] on div "Francisco Davila Vice President Commercial Lending Email davilaf@lonestarnation…" at bounding box center [221, 99] width 173 height 89
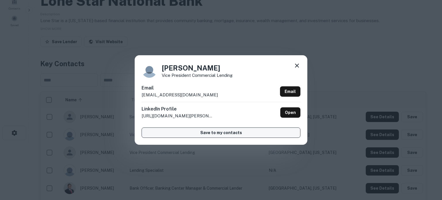
copy p "davilaf@lonestarnationalbank.com"
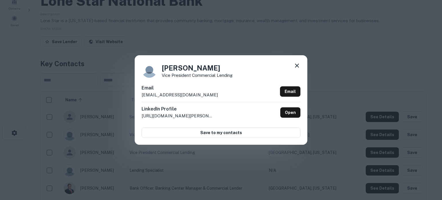
click at [298, 67] on icon at bounding box center [297, 66] width 4 height 4
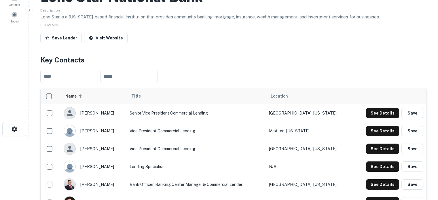
scroll to position [115, 0]
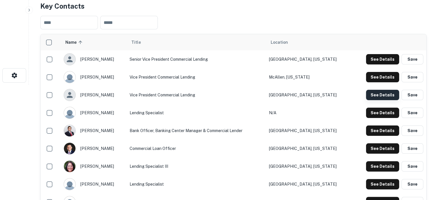
click at [377, 95] on button "See Details" at bounding box center [382, 95] width 33 height 10
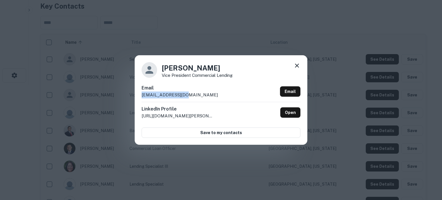
drag, startPoint x: 143, startPoint y: 97, endPoint x: 195, endPoint y: 96, distance: 51.8
click at [195, 96] on div "Email hpham@lsbtexas.com Email" at bounding box center [221, 93] width 159 height 17
copy p "hpham@lsbtexas.com"
click at [296, 66] on icon at bounding box center [297, 65] width 7 height 7
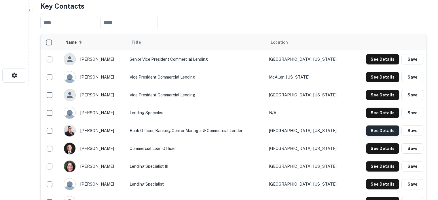
click at [377, 133] on button "See Details" at bounding box center [382, 131] width 33 height 10
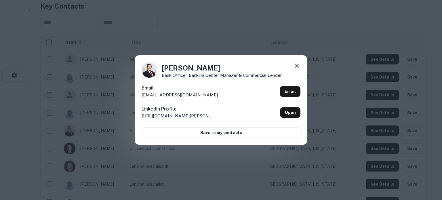
drag, startPoint x: 142, startPoint y: 95, endPoint x: 224, endPoint y: 95, distance: 81.8
click at [224, 95] on div "Email canalesj@lonestarnationalbank.com Email" at bounding box center [221, 93] width 159 height 17
copy p "canalesj@lonestarnationalbank.com"
drag, startPoint x: 302, startPoint y: 64, endPoint x: 296, endPoint y: 67, distance: 6.6
click at [299, 65] on div "Jose Canales Bank Officer, Banking Center Manager & Commercial Lender Email can…" at bounding box center [221, 99] width 173 height 89
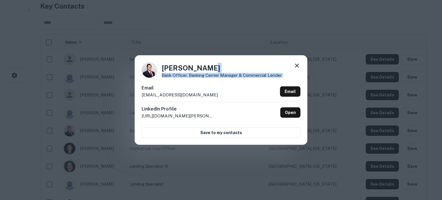
click at [296, 67] on icon at bounding box center [297, 66] width 4 height 4
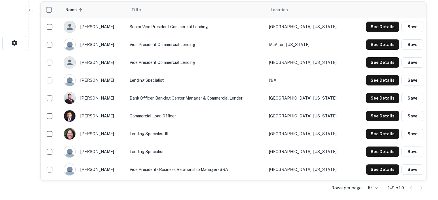
scroll to position [173, 0]
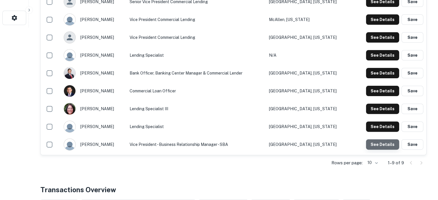
click at [385, 149] on button "See Details" at bounding box center [382, 144] width 33 height 10
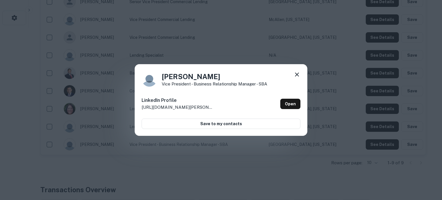
click at [300, 75] on icon at bounding box center [297, 74] width 7 height 7
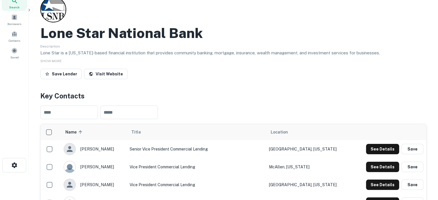
scroll to position [0, 0]
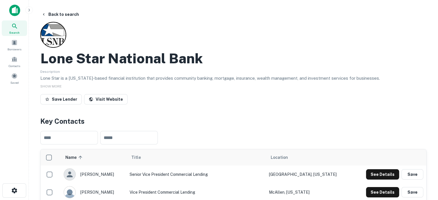
click at [20, 23] on div "Search" at bounding box center [14, 28] width 25 height 16
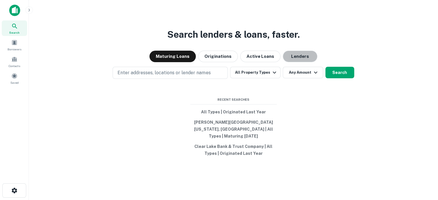
click at [297, 60] on button "Lenders" at bounding box center [300, 57] width 35 height 12
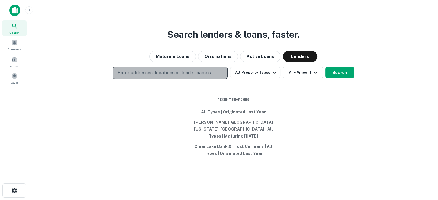
click at [169, 79] on button "Enter addresses, locations or lender names" at bounding box center [170, 73] width 115 height 12
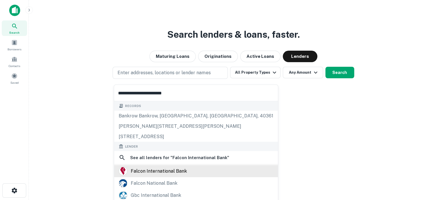
type input "**********"
click at [152, 170] on div "falcon international bank" at bounding box center [159, 171] width 56 height 9
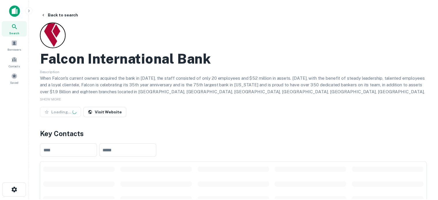
scroll to position [86, 0]
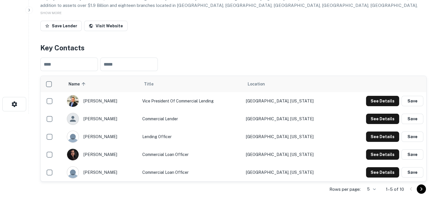
click at [370, 114] on body "Search Borrowers Contacts Saved Back to search Falcon International Bank Descri…" at bounding box center [219, 14] width 438 height 200
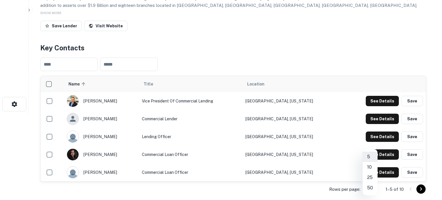
click at [369, 170] on li "10" at bounding box center [370, 167] width 15 height 10
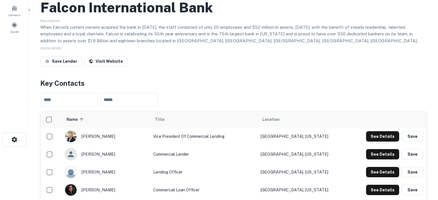
scroll to position [29, 0]
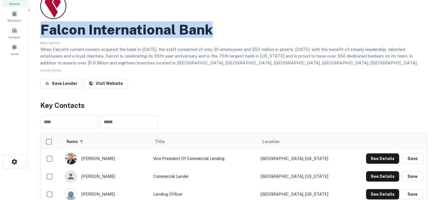
drag, startPoint x: 63, startPoint y: 29, endPoint x: 225, endPoint y: 32, distance: 161.3
copy h2 "Falcon International Bank"
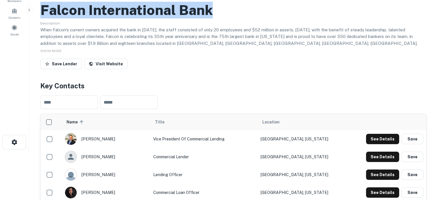
scroll to position [58, 0]
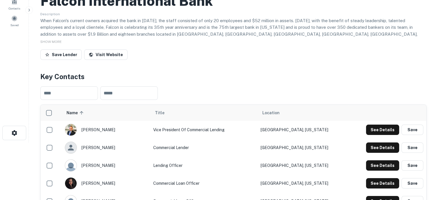
click at [363, 127] on div "See Details Save" at bounding box center [387, 130] width 72 height 10
click at [374, 128] on button "See Details" at bounding box center [382, 130] width 33 height 10
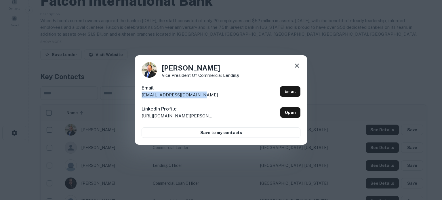
drag, startPoint x: 142, startPoint y: 96, endPoint x: 205, endPoint y: 95, distance: 63.1
click at [205, 95] on div "Email ccampbell@falconbank.com Email" at bounding box center [221, 93] width 159 height 17
copy p "ccampbell@falconbank.com"
click at [297, 66] on icon at bounding box center [297, 66] width 4 height 4
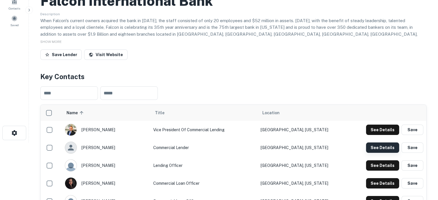
click at [382, 146] on button "See Details" at bounding box center [382, 148] width 33 height 10
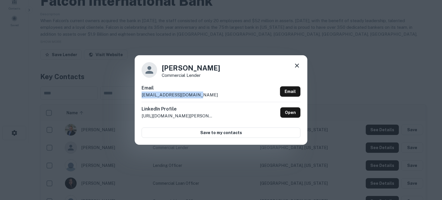
drag, startPoint x: 142, startPoint y: 94, endPoint x: 198, endPoint y: 94, distance: 56.7
click at [198, 94] on div "Email amorales@falconbank.com Email" at bounding box center [221, 93] width 159 height 17
copy p "amorales@falconbank.com"
click at [297, 66] on icon at bounding box center [297, 66] width 4 height 4
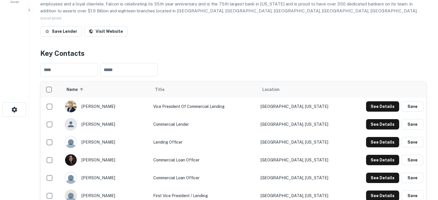
scroll to position [115, 0]
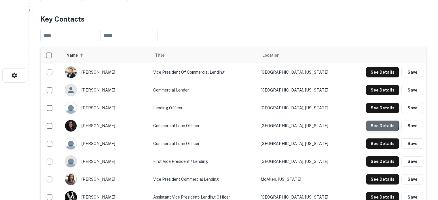
click at [367, 125] on button "See Details" at bounding box center [382, 126] width 33 height 10
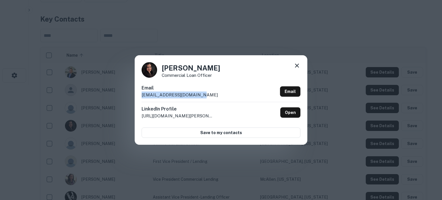
drag, startPoint x: 141, startPoint y: 96, endPoint x: 209, endPoint y: 98, distance: 68.8
click at [209, 98] on div "Olga Gonzalez Commercial Loan Officer Email ogonzalez@falconbank.com Email Link…" at bounding box center [221, 99] width 173 height 89
copy p "ogonzalez@falconbank.com"
click at [300, 65] on icon at bounding box center [297, 65] width 7 height 7
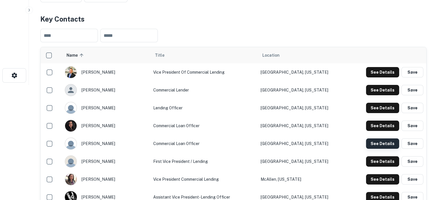
click at [382, 146] on button "See Details" at bounding box center [382, 144] width 33 height 10
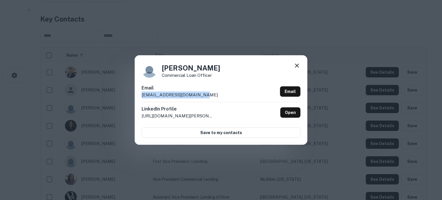
drag, startPoint x: 141, startPoint y: 96, endPoint x: 205, endPoint y: 98, distance: 63.7
click at [205, 98] on div "Oscar Caballero Commercial Loan Officer Email ocaballero@falconbank.com Email L…" at bounding box center [221, 99] width 173 height 89
copy p "ocaballero@falconbank.com"
click at [298, 67] on icon at bounding box center [297, 66] width 4 height 4
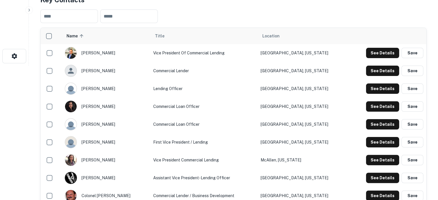
scroll to position [144, 0]
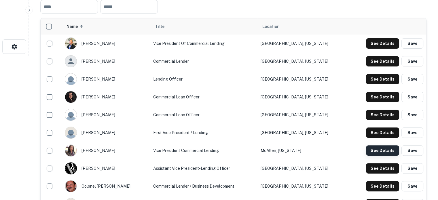
click at [371, 152] on button "See Details" at bounding box center [382, 150] width 33 height 10
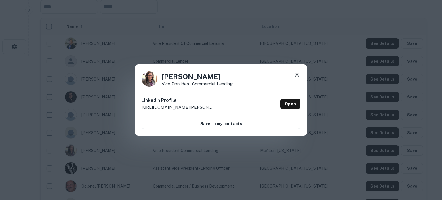
click at [297, 77] on icon at bounding box center [297, 74] width 7 height 7
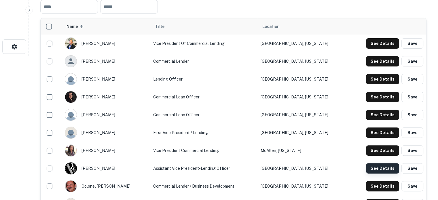
click at [380, 170] on button "See Details" at bounding box center [382, 168] width 33 height 10
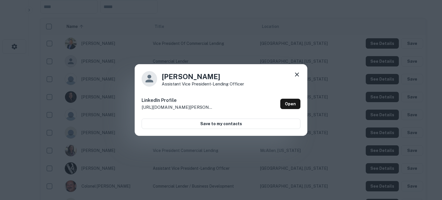
click at [298, 73] on icon at bounding box center [297, 74] width 7 height 7
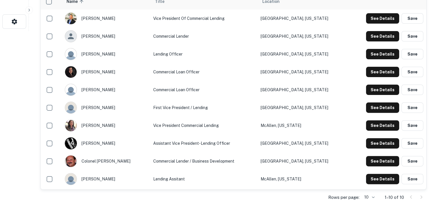
scroll to position [202, 0]
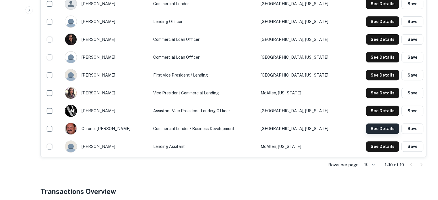
click at [379, 128] on button "See Details" at bounding box center [382, 129] width 33 height 10
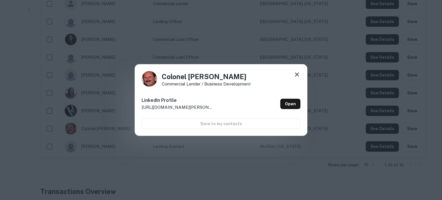
click at [295, 75] on icon at bounding box center [297, 74] width 7 height 7
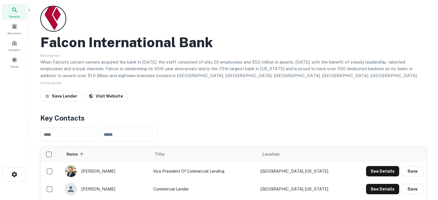
scroll to position [0, 0]
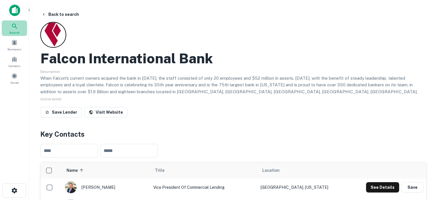
click at [20, 30] on div "Search" at bounding box center [14, 28] width 25 height 16
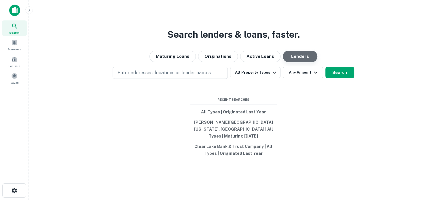
click at [294, 62] on button "Lenders" at bounding box center [300, 57] width 35 height 12
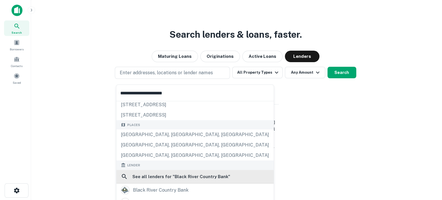
scroll to position [58, 0]
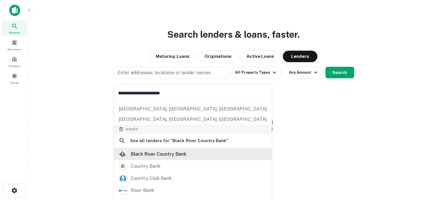
type input "**********"
click at [179, 153] on div "black river country bank" at bounding box center [159, 154] width 56 height 9
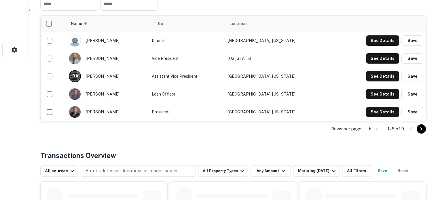
scroll to position [144, 0]
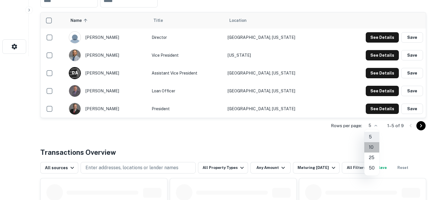
click at [372, 147] on li "10" at bounding box center [372, 147] width 15 height 10
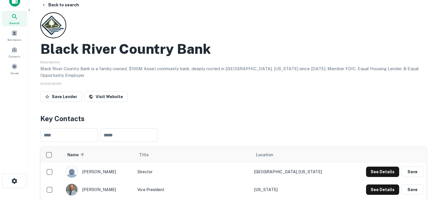
scroll to position [0, 0]
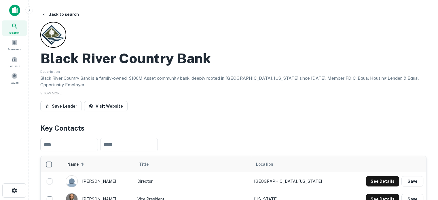
click at [12, 27] on icon at bounding box center [14, 26] width 7 height 7
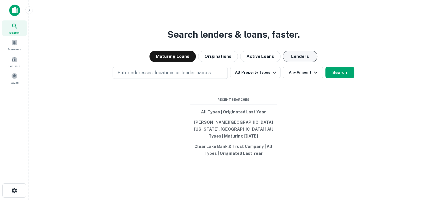
click at [313, 61] on button "Lenders" at bounding box center [300, 57] width 35 height 12
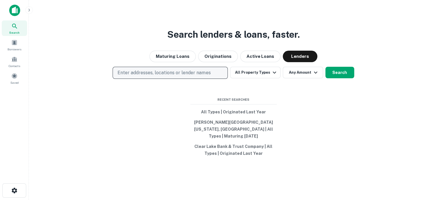
click at [186, 75] on p "Enter addresses, locations or lender names" at bounding box center [164, 72] width 93 height 7
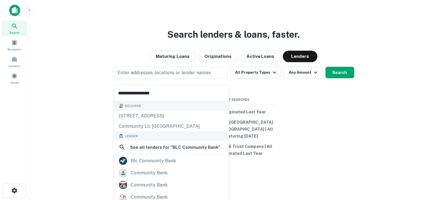
type input "**********"
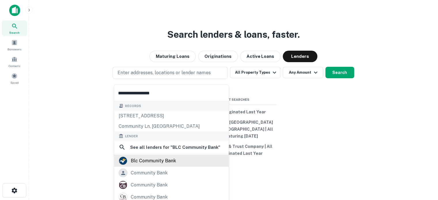
click at [163, 158] on div "blc community bank" at bounding box center [153, 161] width 45 height 9
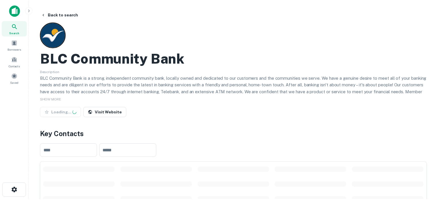
scroll to position [115, 0]
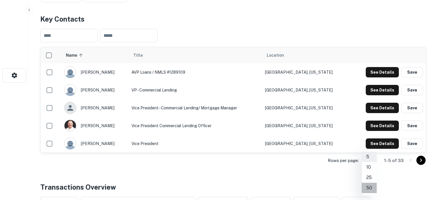
click at [369, 187] on li "50" at bounding box center [369, 188] width 15 height 10
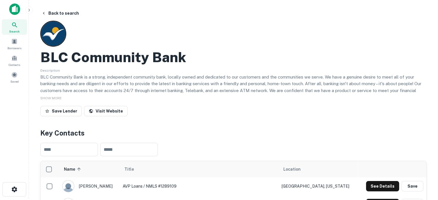
scroll to position [0, 0]
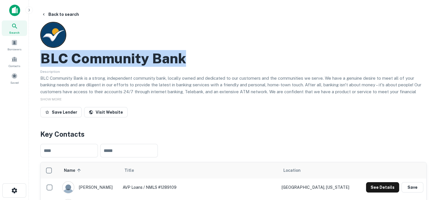
drag, startPoint x: 43, startPoint y: 57, endPoint x: 229, endPoint y: 58, distance: 186.6
click at [229, 58] on div "BLC Community Bank" at bounding box center [233, 58] width 386 height 17
copy h2 "BLC Community Bank"
click at [104, 115] on link "Visit Website" at bounding box center [105, 112] width 43 height 10
click at [84, 62] on h2 "BLC Community Bank" at bounding box center [113, 58] width 146 height 17
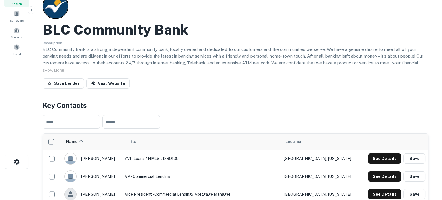
scroll to position [58, 0]
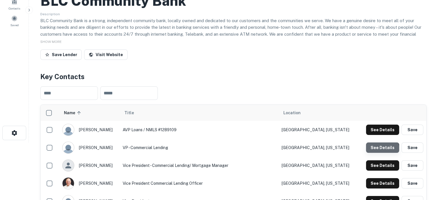
click at [381, 150] on button "See Details" at bounding box center [382, 148] width 33 height 10
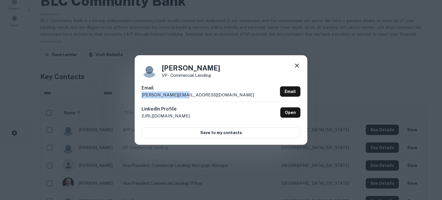
drag, startPoint x: 142, startPoint y: 96, endPoint x: 193, endPoint y: 96, distance: 51.6
click at [193, 96] on div "Dennis Hietpas VP - Commercial Lending Email dennish@blccb.com Email LinkedIn P…" at bounding box center [221, 99] width 173 height 89
copy p "dennish@blccb.com"
click at [295, 65] on icon at bounding box center [297, 65] width 7 height 7
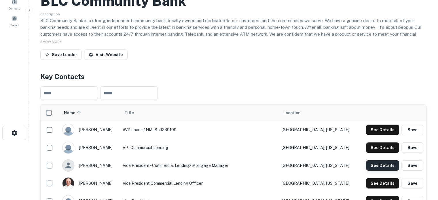
click at [389, 170] on button "See Details" at bounding box center [382, 165] width 33 height 10
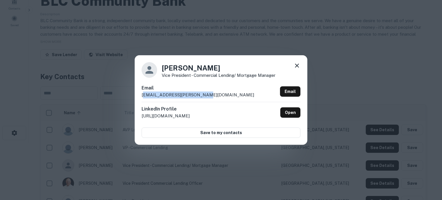
drag, startPoint x: 143, startPoint y: 96, endPoint x: 217, endPoint y: 95, distance: 74.0
click at [217, 95] on div "Email drew.bodway@myprospera.com Email" at bounding box center [221, 93] width 159 height 17
click at [192, 95] on p "drew.bodway@myprospera.com" at bounding box center [198, 95] width 113 height 7
click at [161, 95] on p "drew.bodway@myprospera.com" at bounding box center [198, 95] width 113 height 7
drag, startPoint x: 141, startPoint y: 95, endPoint x: 212, endPoint y: 97, distance: 71.1
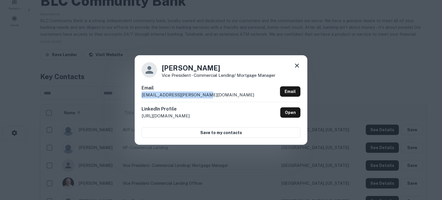
click at [212, 97] on div "Drew Bodway Vice President - Commercial Lending/ Mortgage Manager Email drew.bo…" at bounding box center [221, 99] width 173 height 89
copy p "drew.bodway@myprospera.com"
click at [298, 67] on icon at bounding box center [297, 66] width 4 height 4
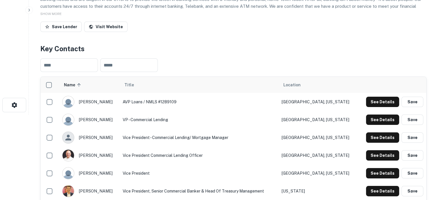
scroll to position [115, 0]
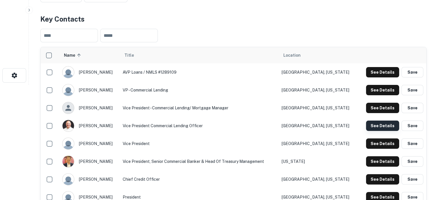
click at [382, 125] on button "See Details" at bounding box center [382, 126] width 33 height 10
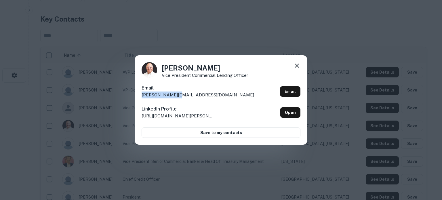
drag, startPoint x: 173, startPoint y: 96, endPoint x: 185, endPoint y: 96, distance: 11.8
click at [185, 96] on div "Jeff Sheffler Vice President Commercial Lending Officer Email jeffs@blccb.com E…" at bounding box center [221, 99] width 173 height 89
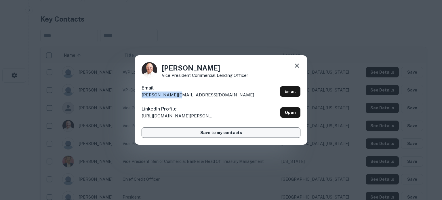
copy p "jeffs@blccb.com"
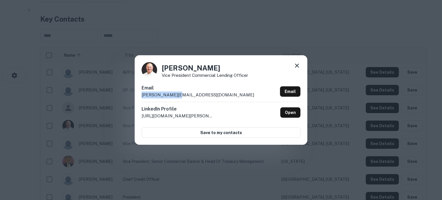
click at [296, 67] on icon at bounding box center [297, 66] width 4 height 4
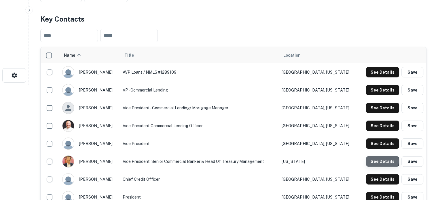
click at [381, 161] on button "See Details" at bounding box center [382, 161] width 33 height 10
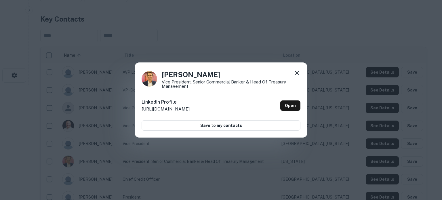
click at [296, 72] on icon at bounding box center [297, 72] width 7 height 7
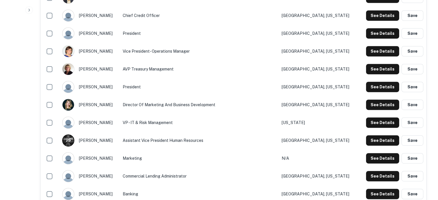
scroll to position [317, 0]
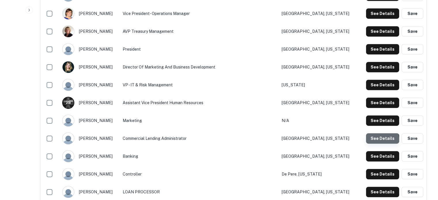
click at [379, 140] on button "See Details" at bounding box center [382, 138] width 33 height 10
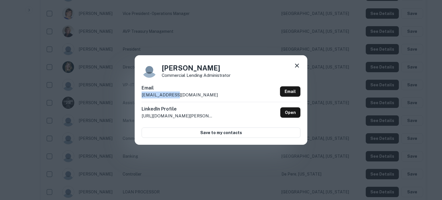
drag, startPoint x: 141, startPoint y: 97, endPoint x: 176, endPoint y: 95, distance: 34.3
click at [176, 95] on div "Deb Whitney Commercial Lending Administrator Email debw@blccb.com Email LinkedI…" at bounding box center [221, 99] width 173 height 89
copy p "debw@blccb.com"
click at [300, 63] on icon at bounding box center [297, 65] width 7 height 7
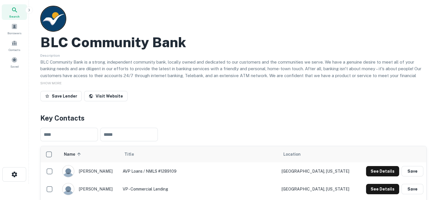
scroll to position [0, 0]
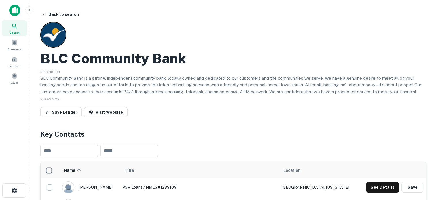
click at [14, 26] on icon at bounding box center [14, 26] width 7 height 7
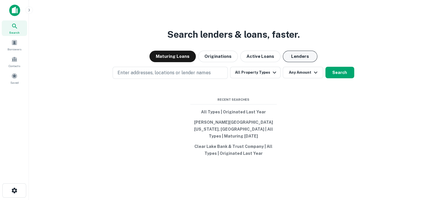
click at [298, 62] on button "Lenders" at bounding box center [300, 57] width 35 height 12
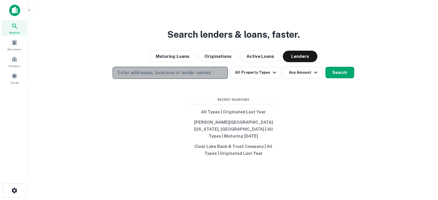
click at [175, 73] on p "Enter addresses, locations or lender names" at bounding box center [164, 72] width 93 height 7
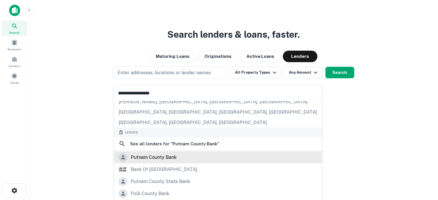
scroll to position [58, 0]
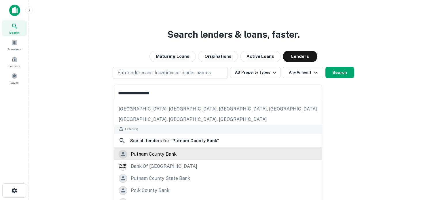
type input "**********"
click at [164, 155] on div "putnam county bank" at bounding box center [154, 154] width 46 height 9
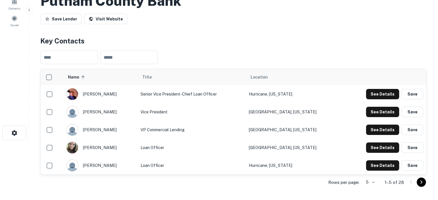
scroll to position [115, 0]
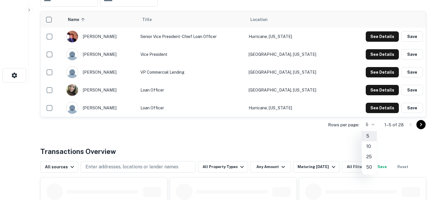
click at [368, 165] on li "50" at bounding box center [369, 167] width 15 height 10
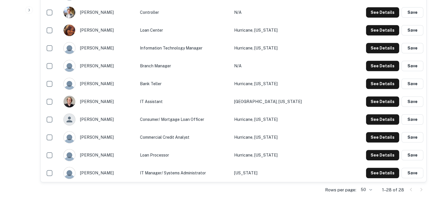
scroll to position [518, 0]
